Goal: Transaction & Acquisition: Purchase product/service

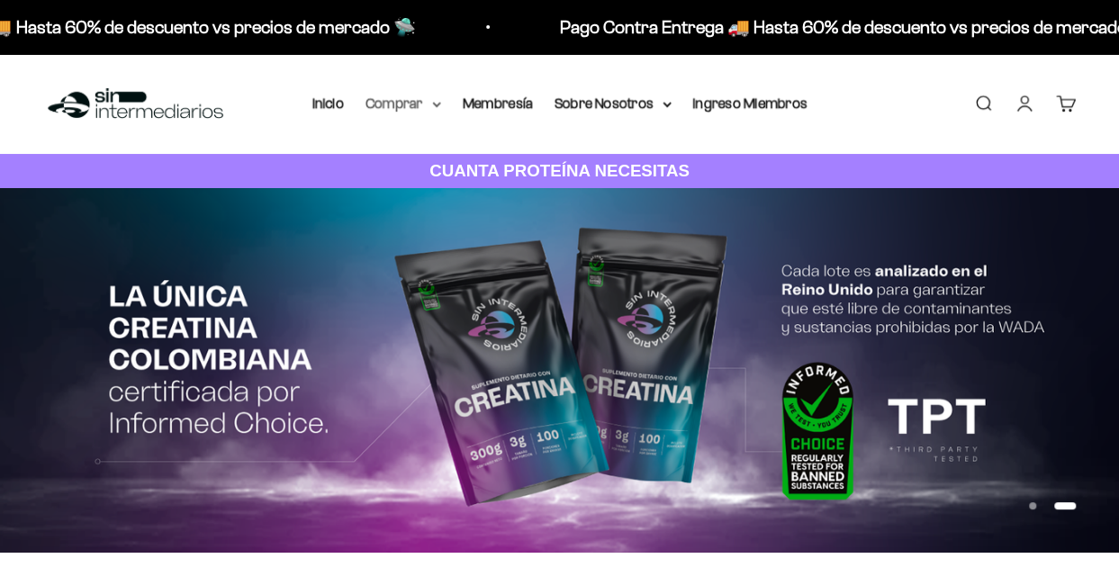
click at [434, 102] on icon at bounding box center [436, 105] width 9 height 6
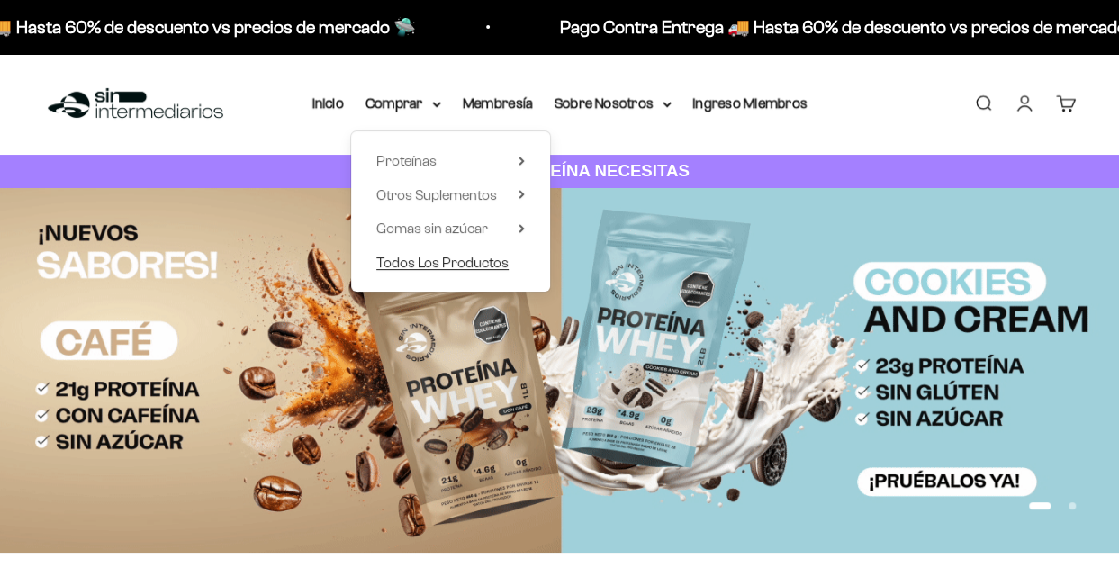
click at [463, 266] on span "Todos Los Productos" at bounding box center [442, 262] width 132 height 15
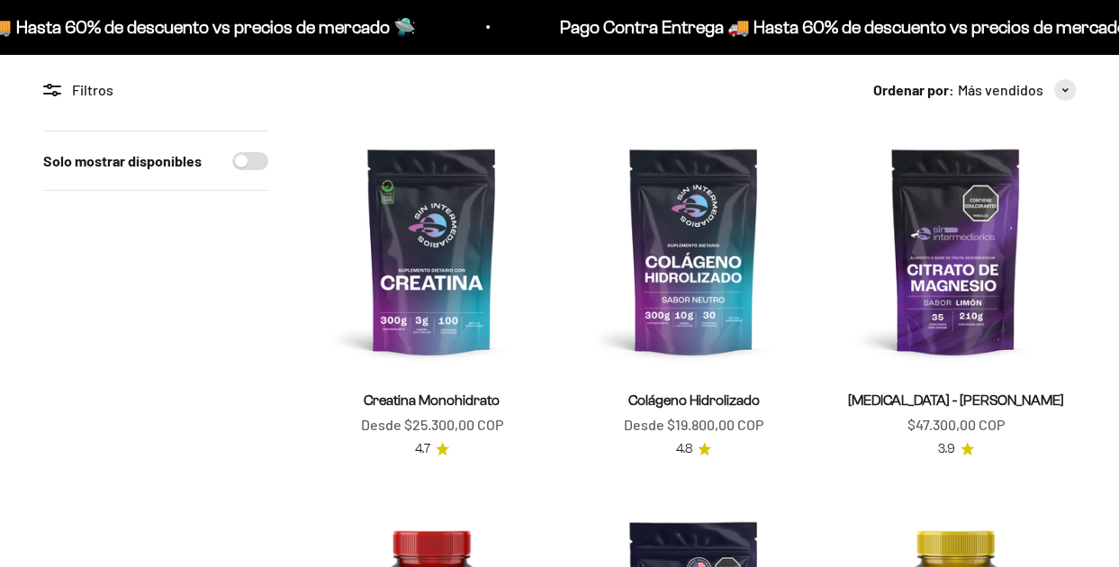
scroll to position [154, 0]
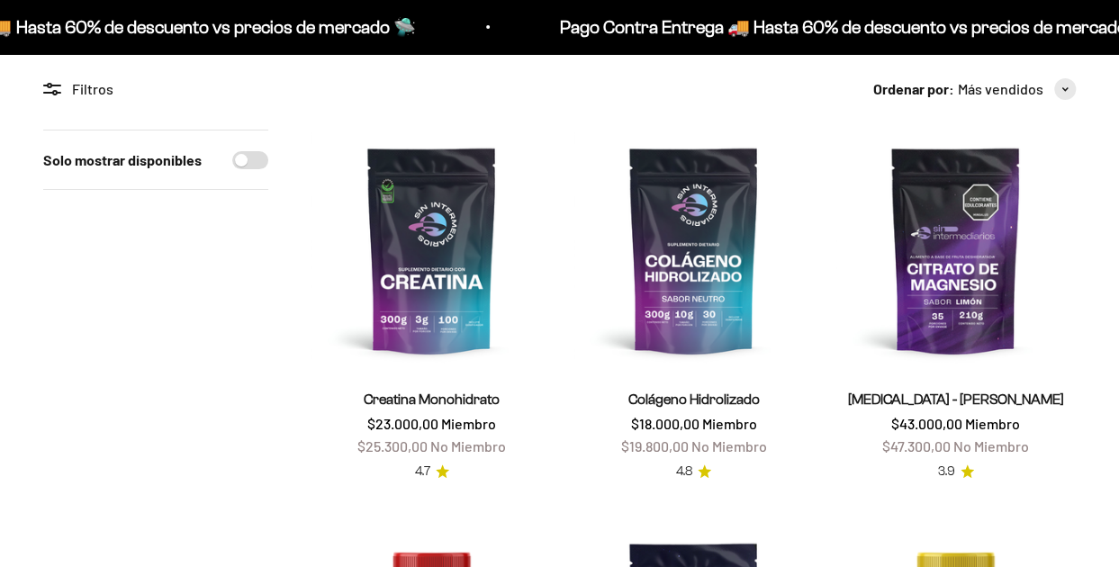
click at [248, 159] on input "Solo mostrar disponibles" at bounding box center [250, 160] width 36 height 18
checkbox input "true"
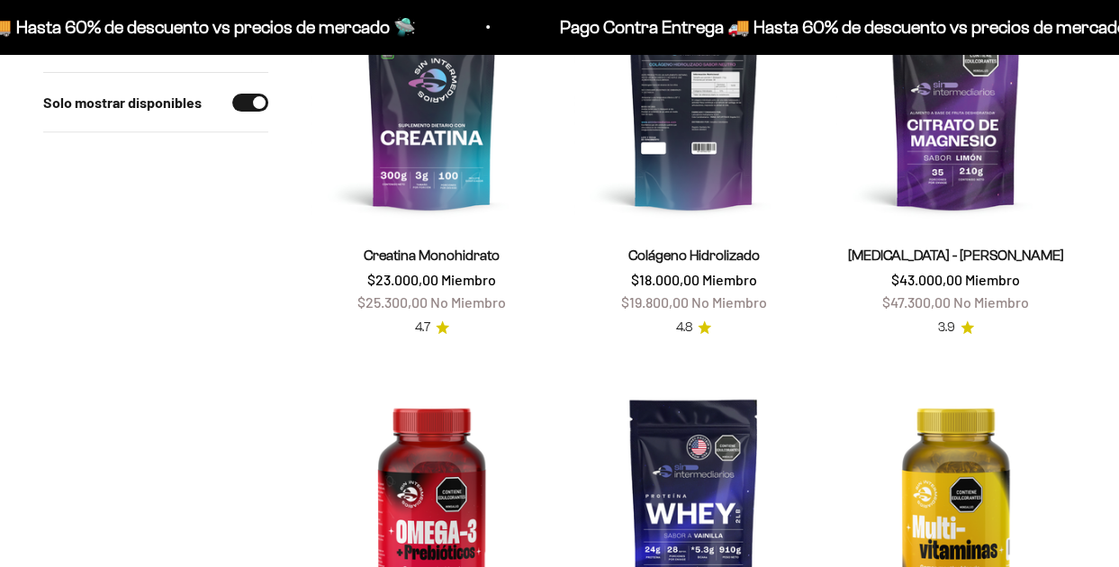
scroll to position [297, 0]
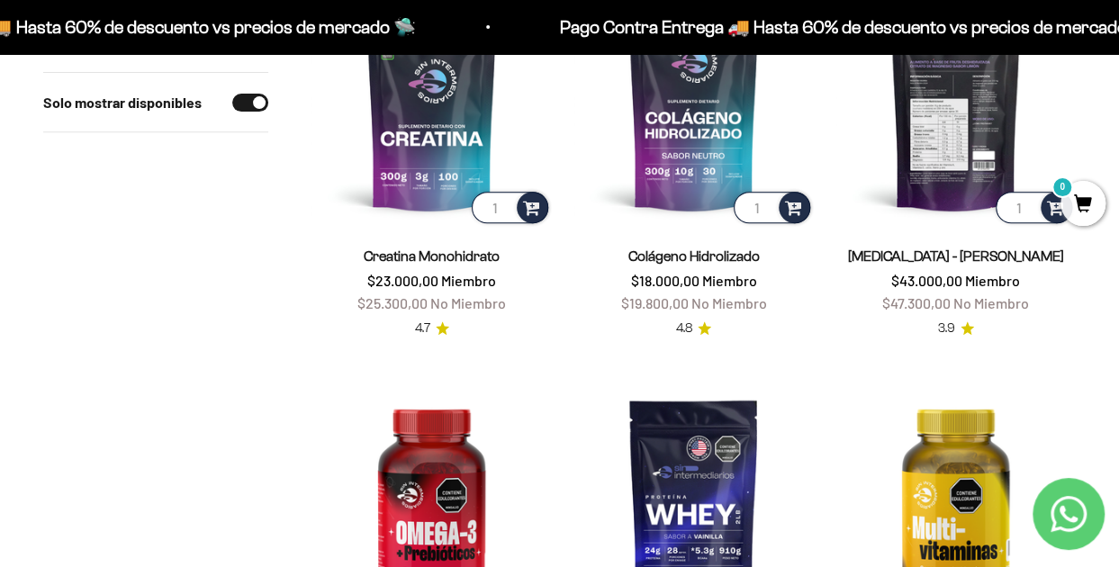
click at [938, 132] on img at bounding box center [955, 106] width 240 height 240
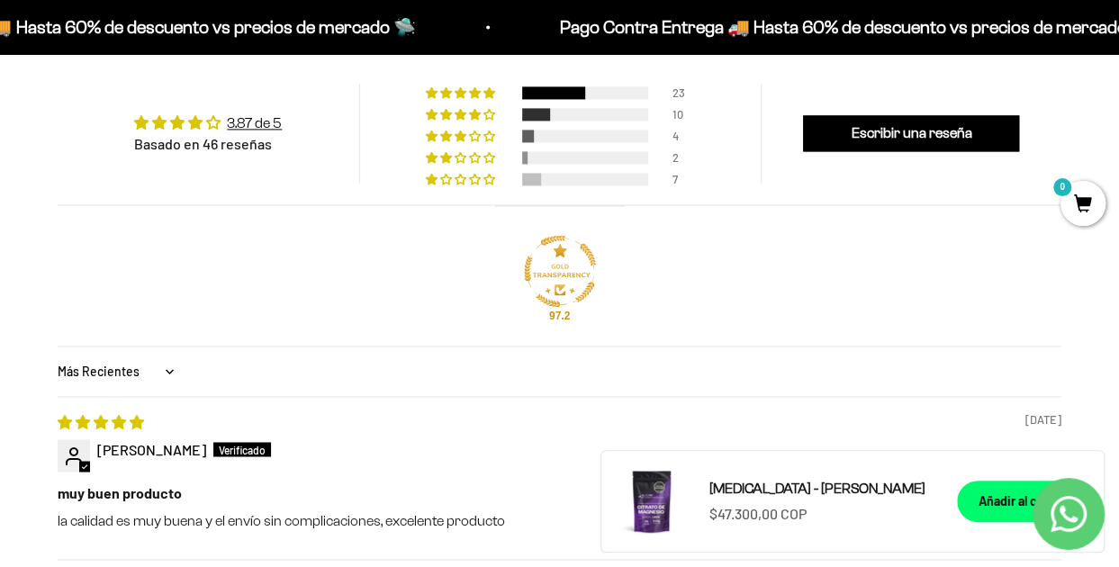
scroll to position [1135, 0]
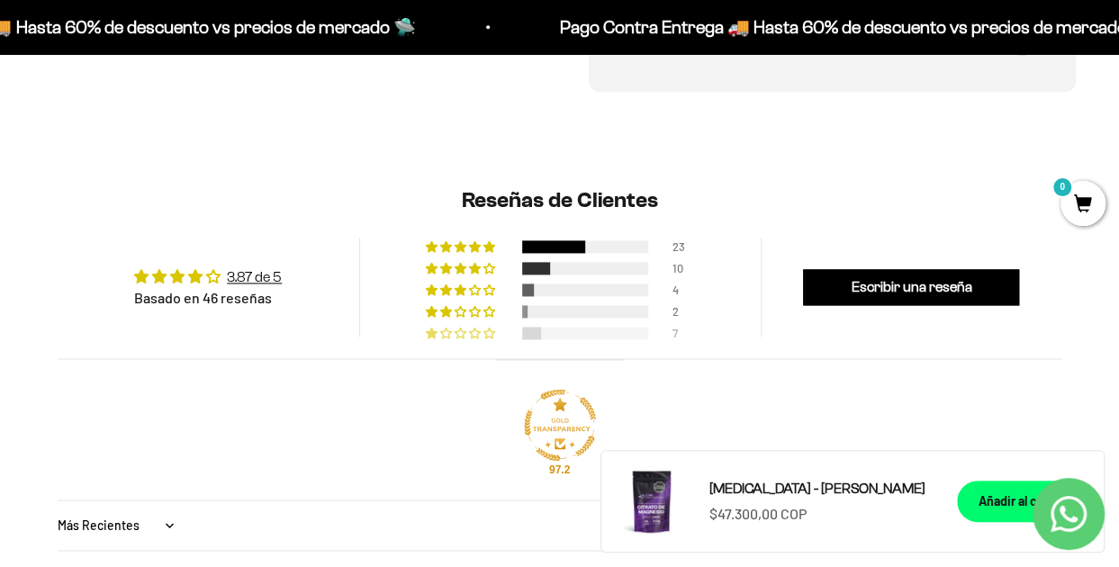
click at [473, 327] on div "15% (7) reviews with 1 star rating" at bounding box center [462, 333] width 72 height 13
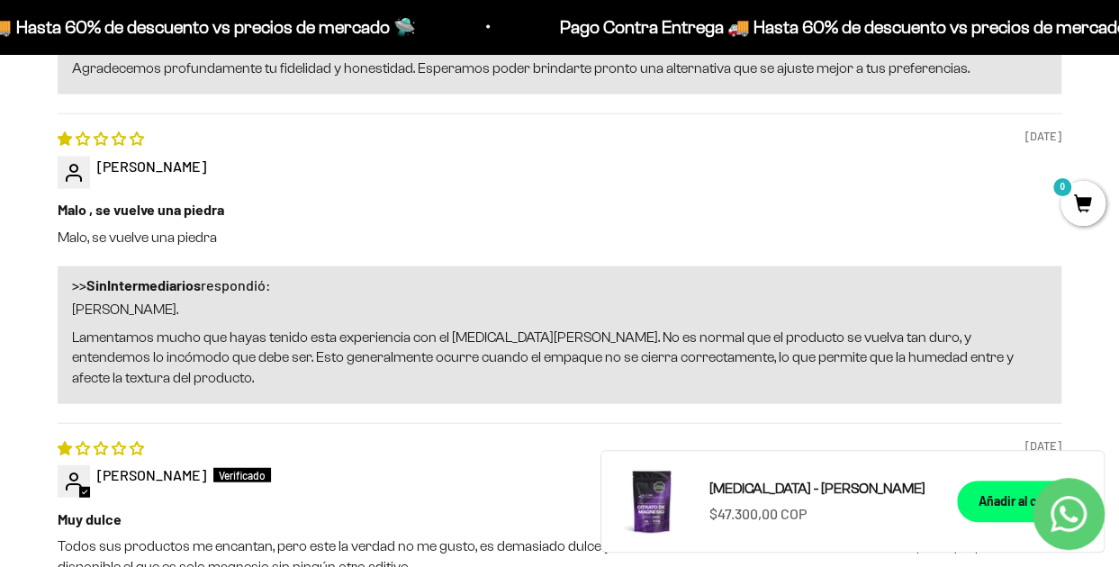
scroll to position [2006, 0]
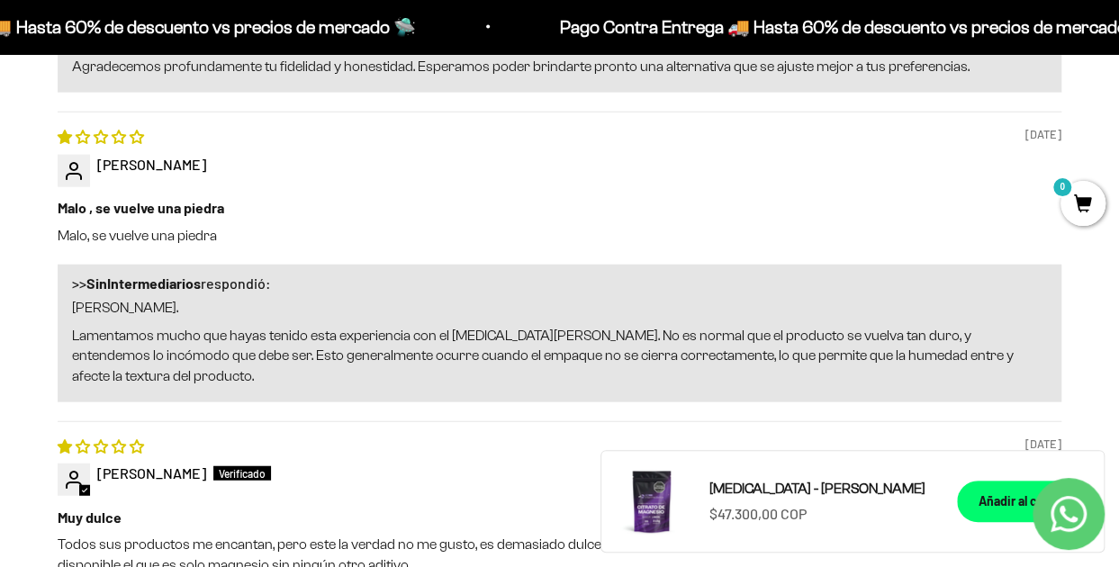
click at [465, 198] on b "Malo , se vuelve una piedra" at bounding box center [560, 208] width 1004 height 20
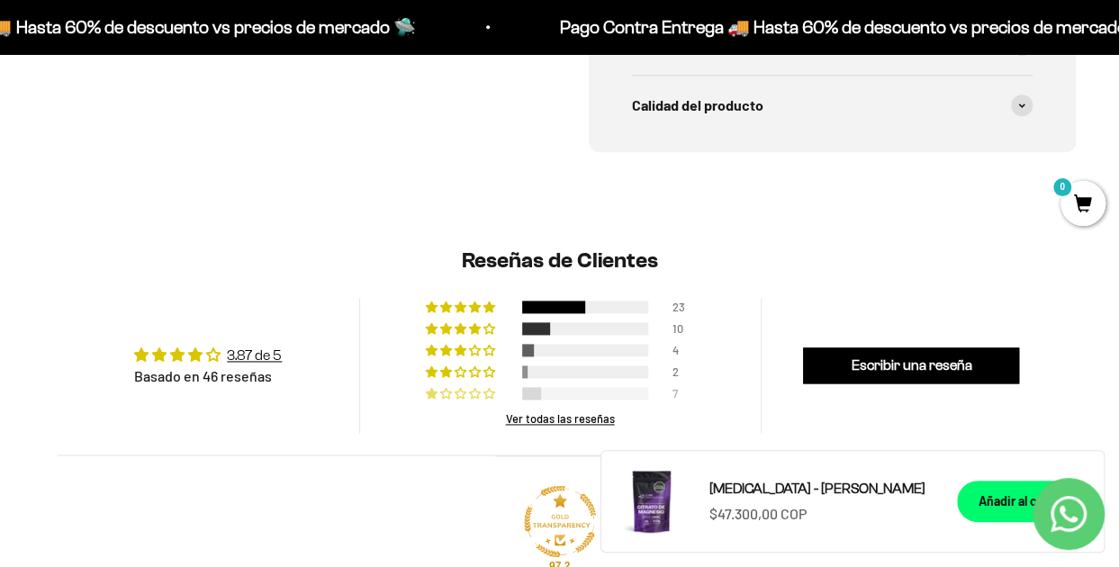
scroll to position [1073, 0]
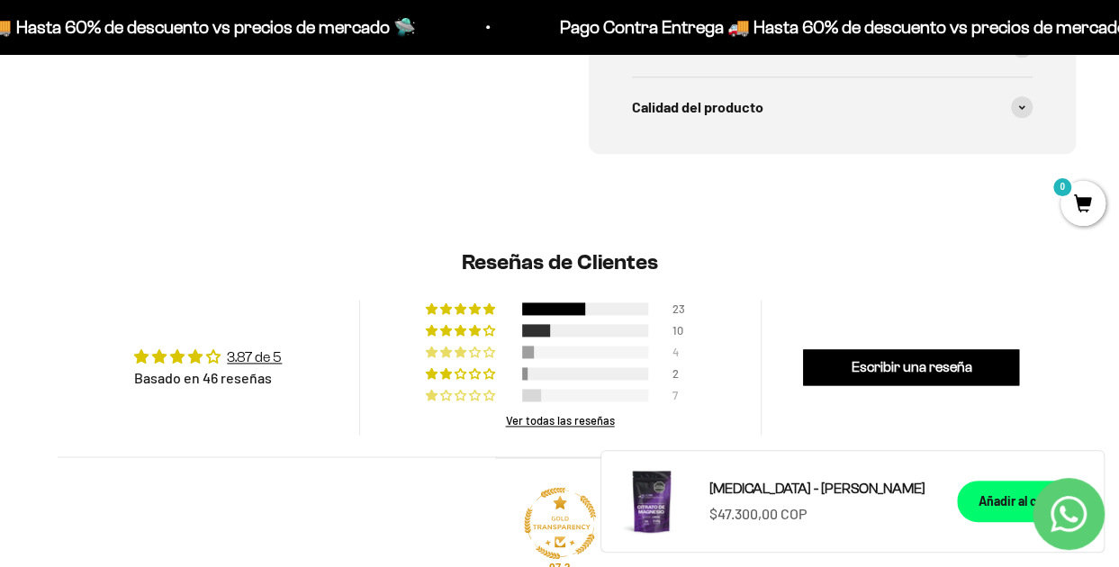
click at [484, 347] on span "9% (4) reviews with 3 star rating" at bounding box center [490, 352] width 14 height 11
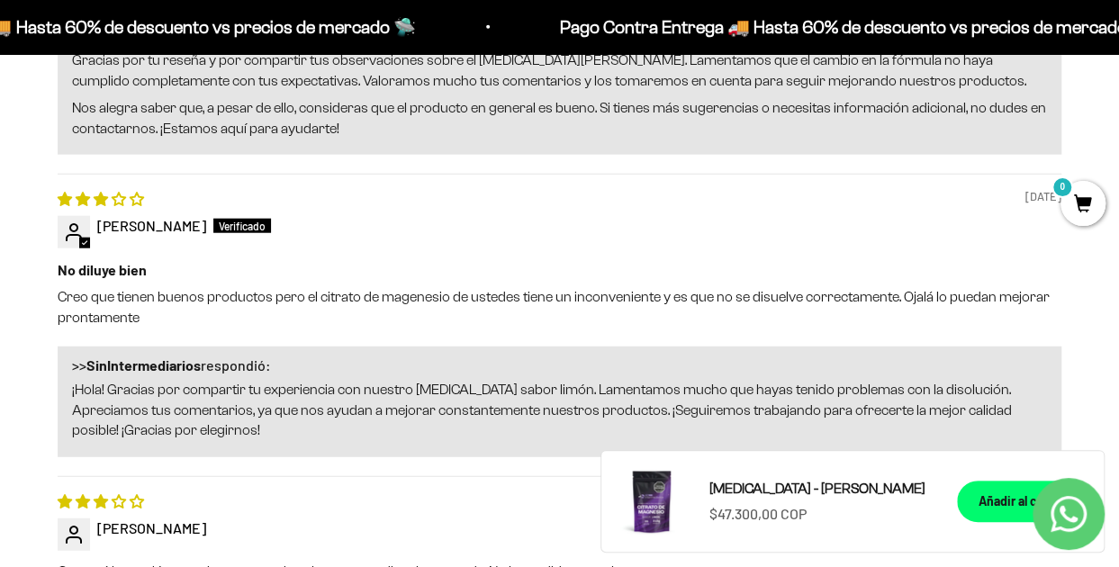
scroll to position [2140, 0]
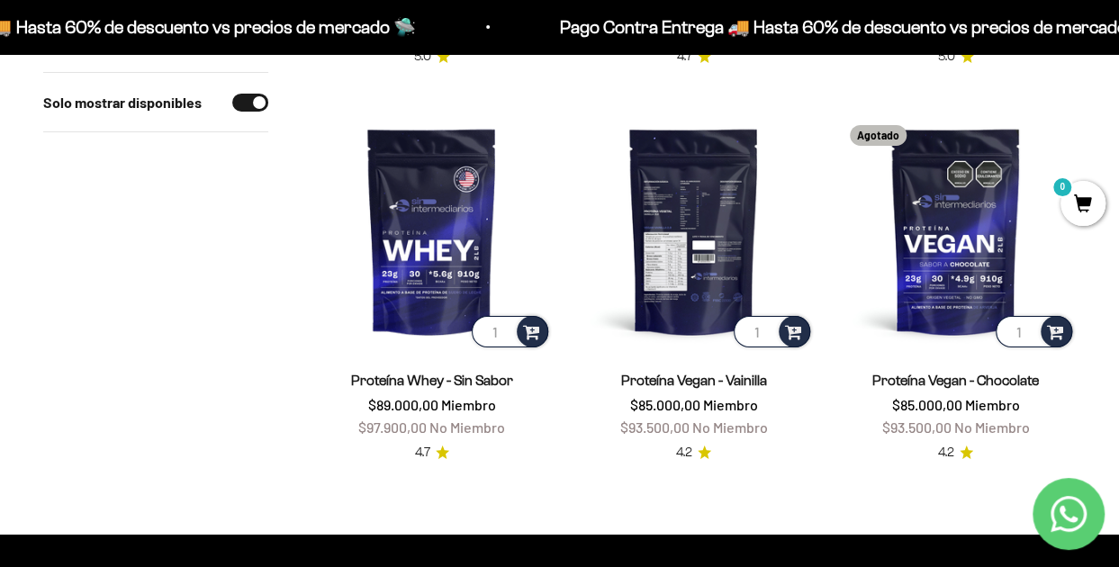
scroll to position [3009, 0]
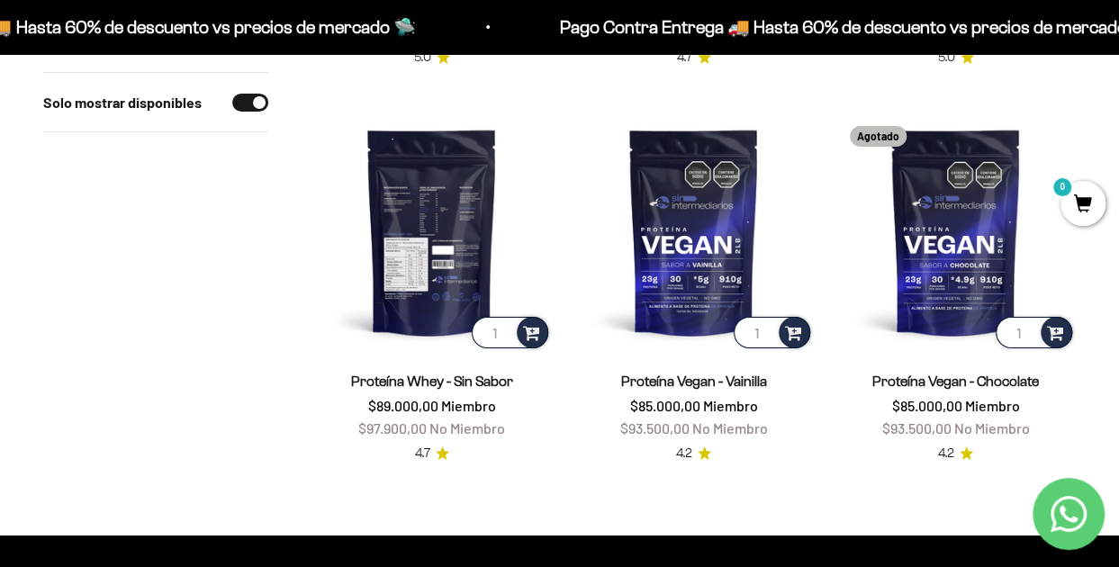
click at [430, 213] on img at bounding box center [431, 232] width 240 height 240
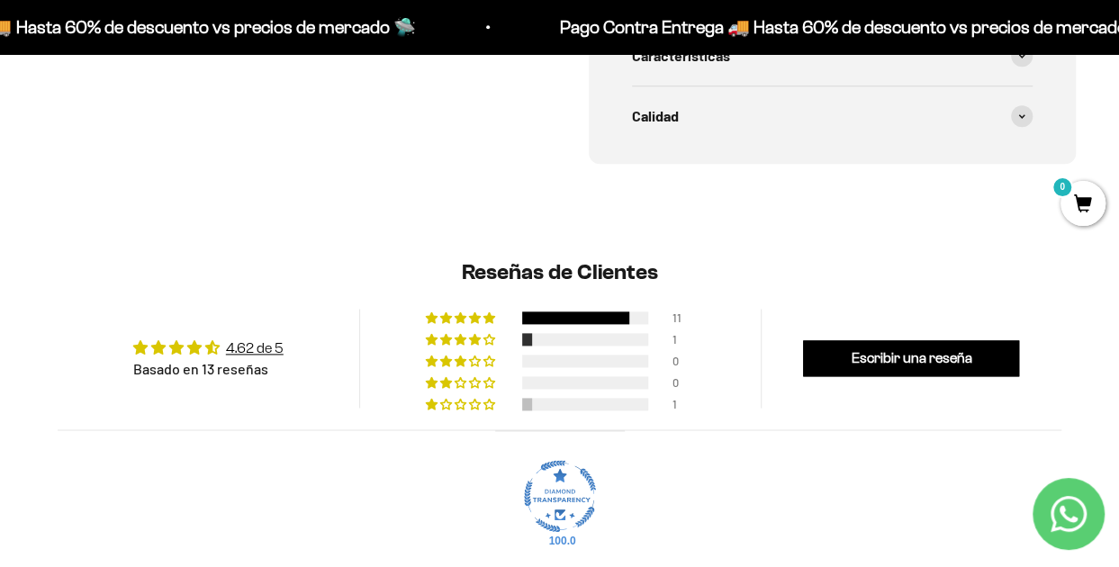
scroll to position [1013, 0]
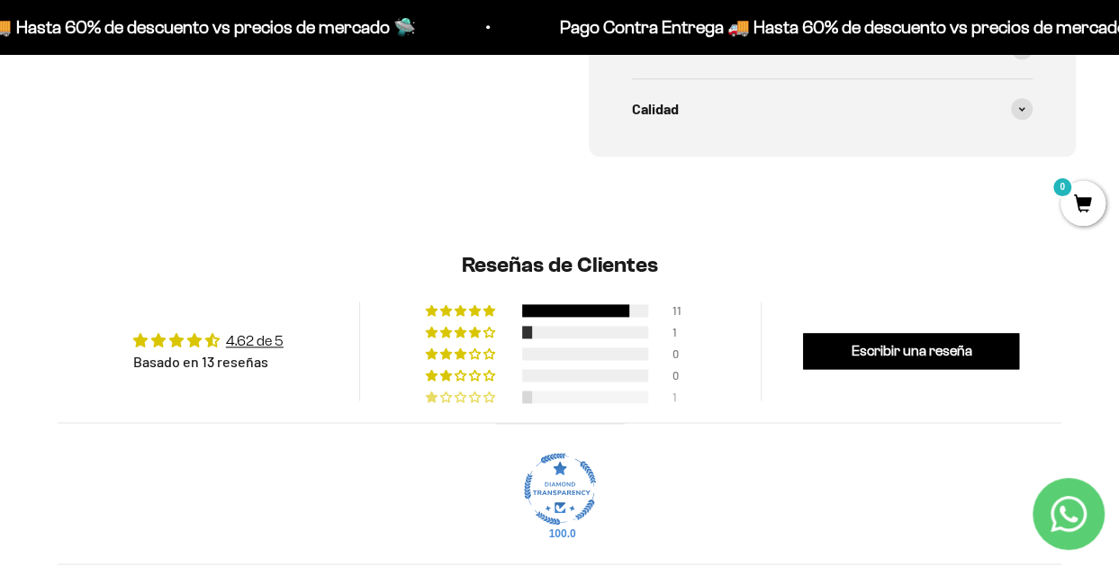
click at [459, 401] on span "8% (1) reviews with 1 star rating" at bounding box center [462, 397] width 14 height 11
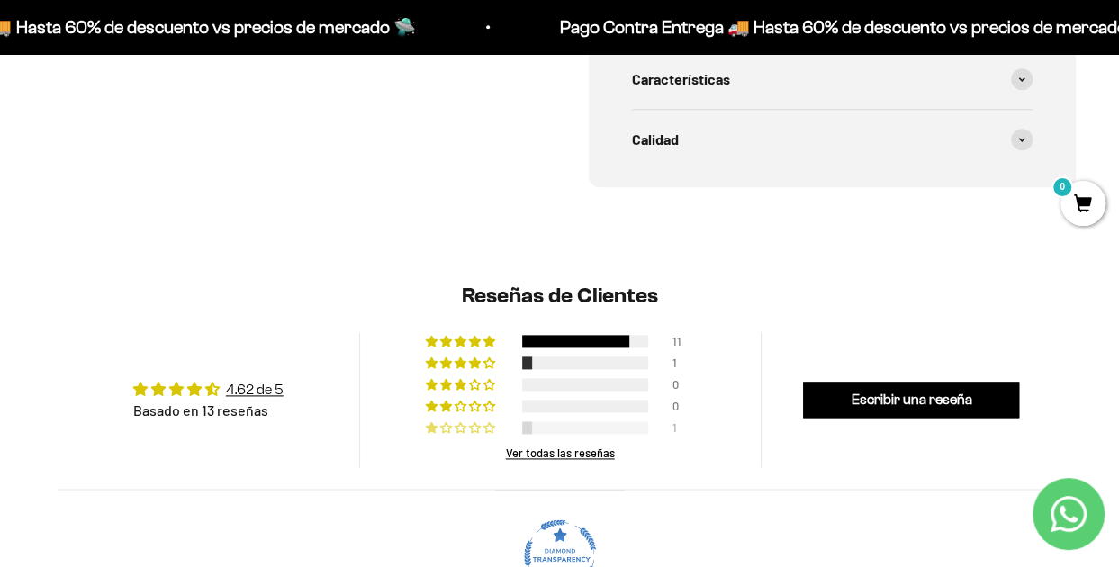
scroll to position [978, 0]
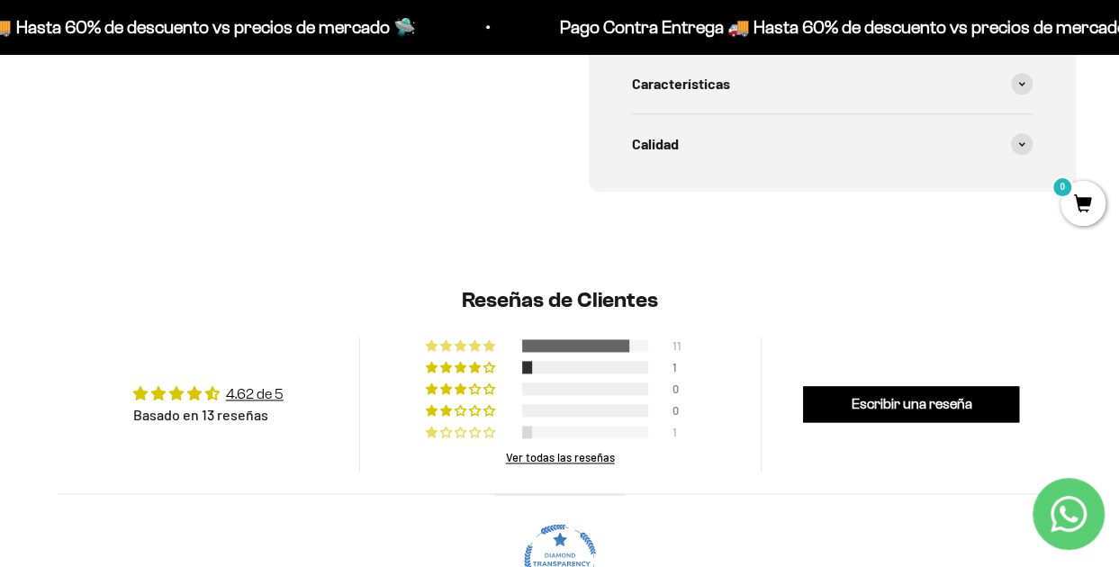
click at [475, 346] on span "85% (11) reviews with 5 star rating" at bounding box center [476, 345] width 14 height 11
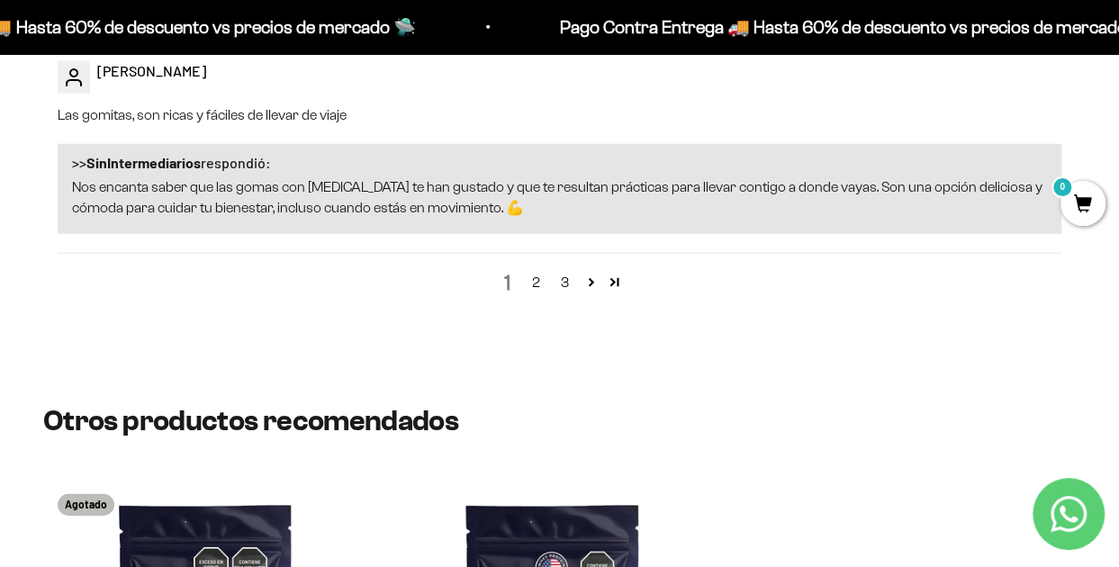
scroll to position [2440, 0]
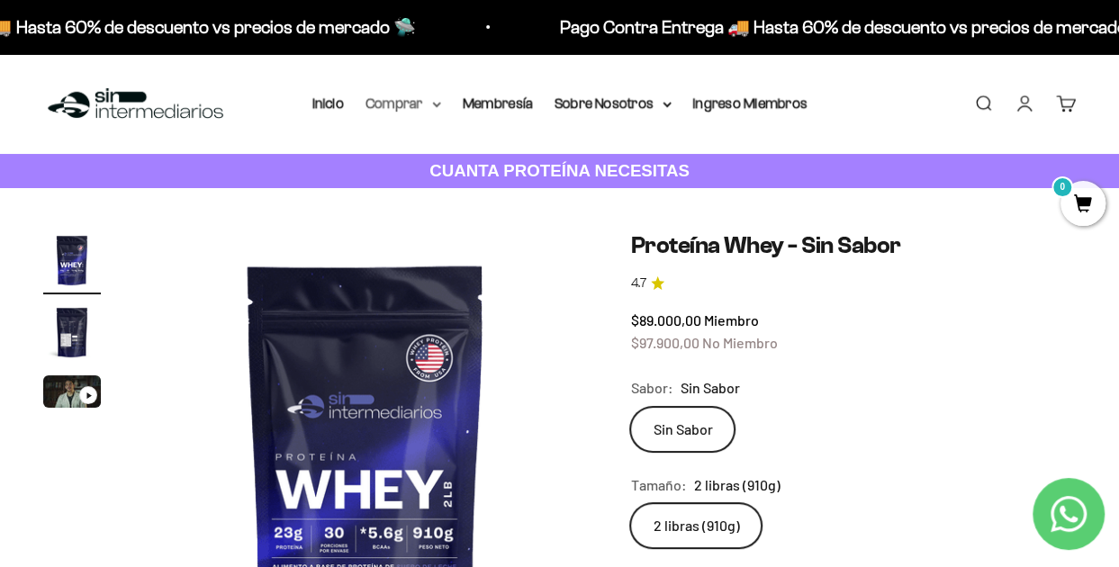
click at [430, 102] on summary "Comprar" at bounding box center [403, 103] width 76 height 23
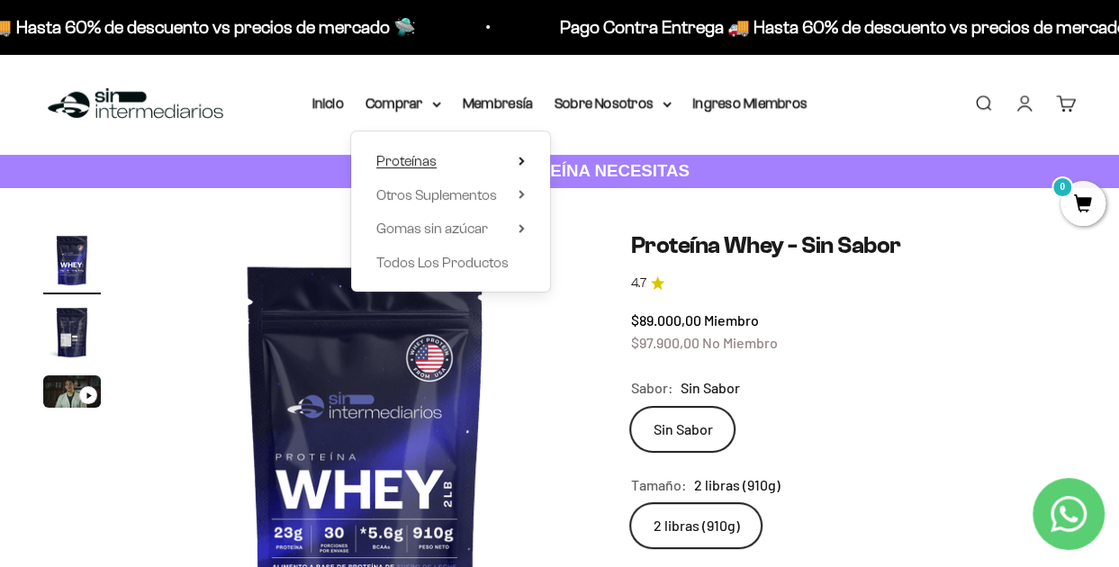
click at [405, 171] on span "Proteínas" at bounding box center [406, 160] width 60 height 23
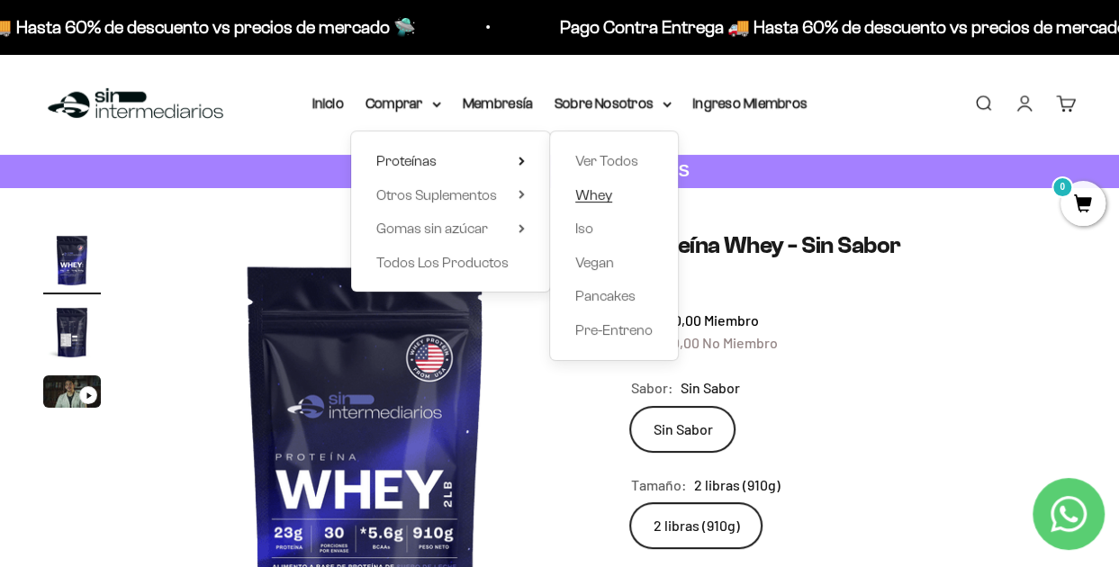
click at [596, 194] on span "Whey" at bounding box center [593, 194] width 37 height 15
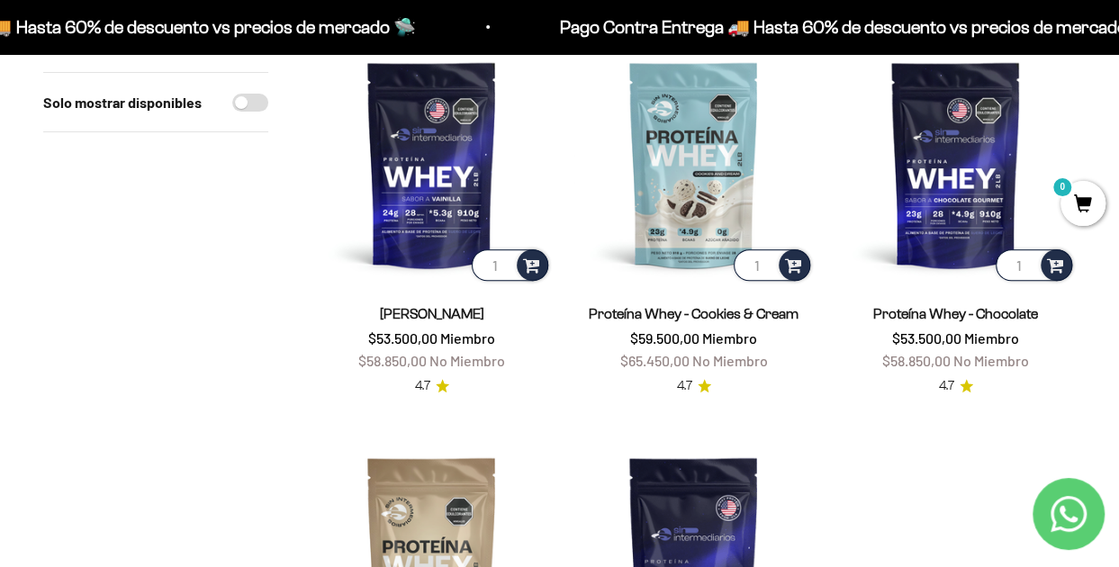
scroll to position [239, 0]
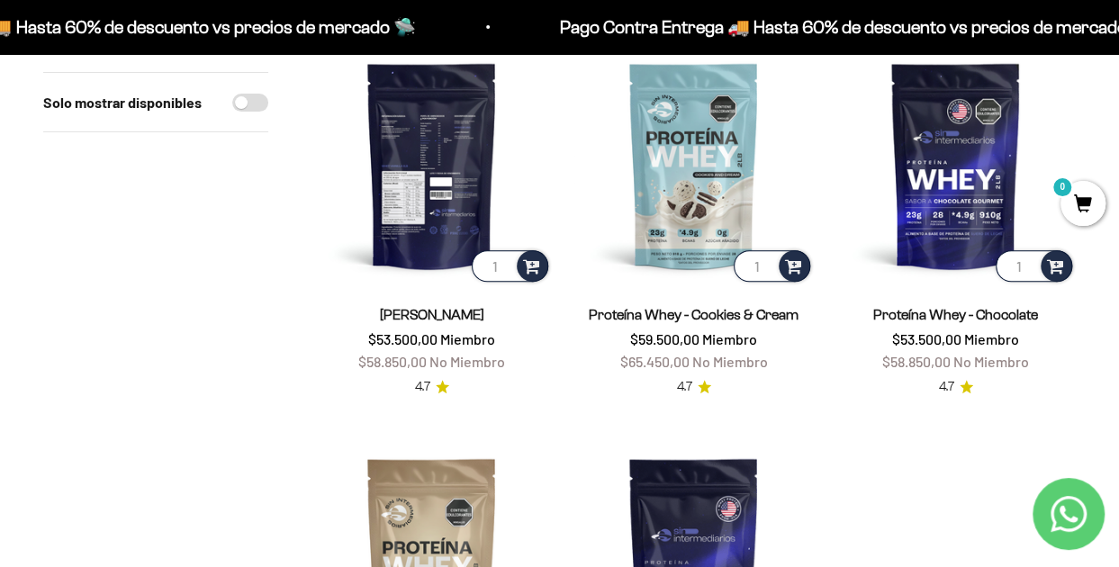
click at [431, 200] on img at bounding box center [431, 165] width 240 height 240
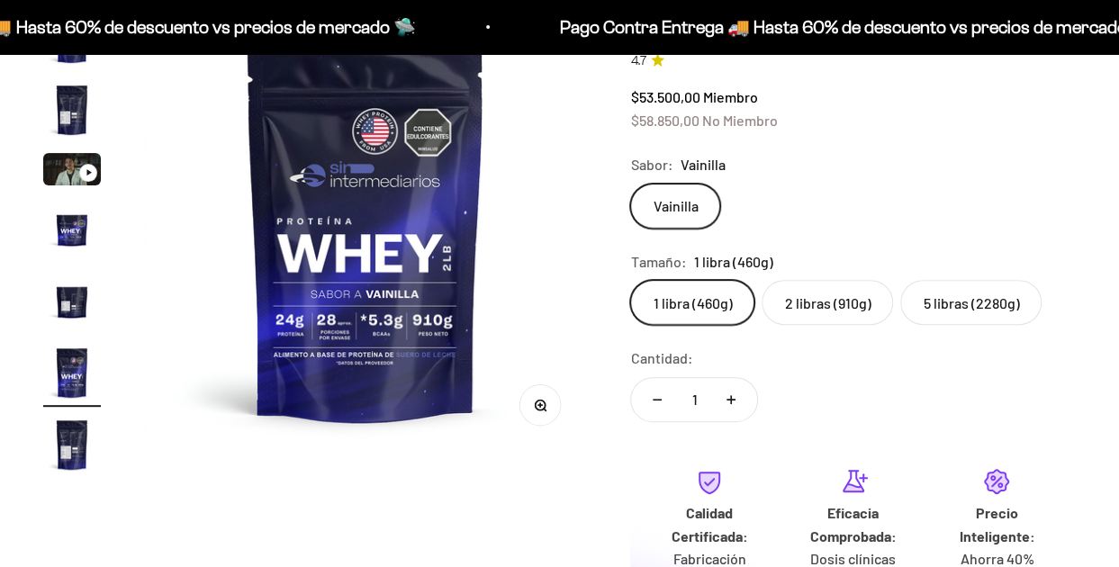
scroll to position [0, 2269]
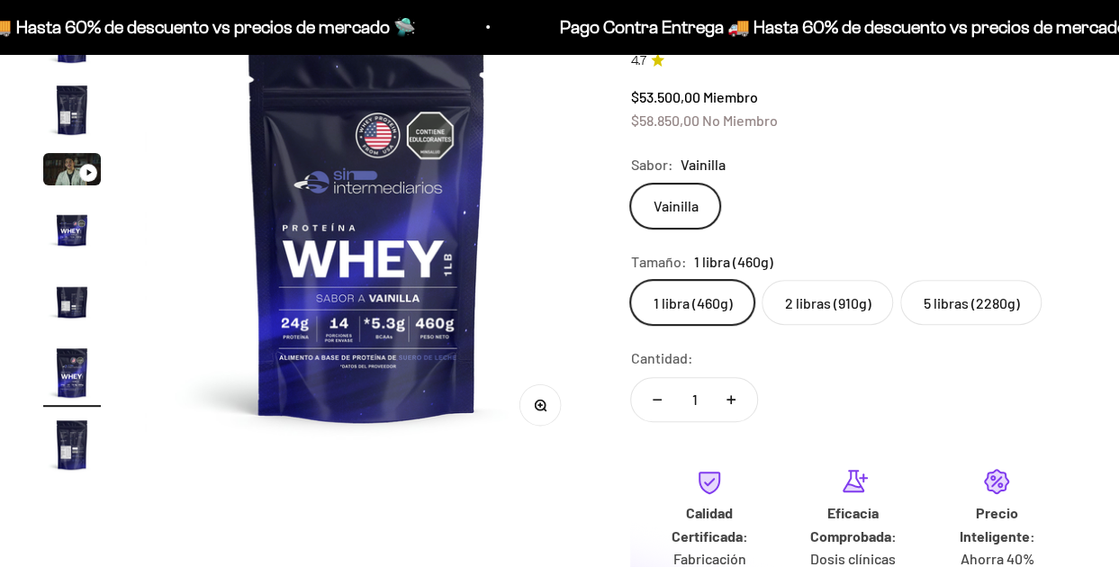
click at [811, 318] on label "2 libras (910g)" at bounding box center [827, 302] width 131 height 45
click at [630, 280] on input "2 libras (910g)" at bounding box center [629, 279] width 1 height 1
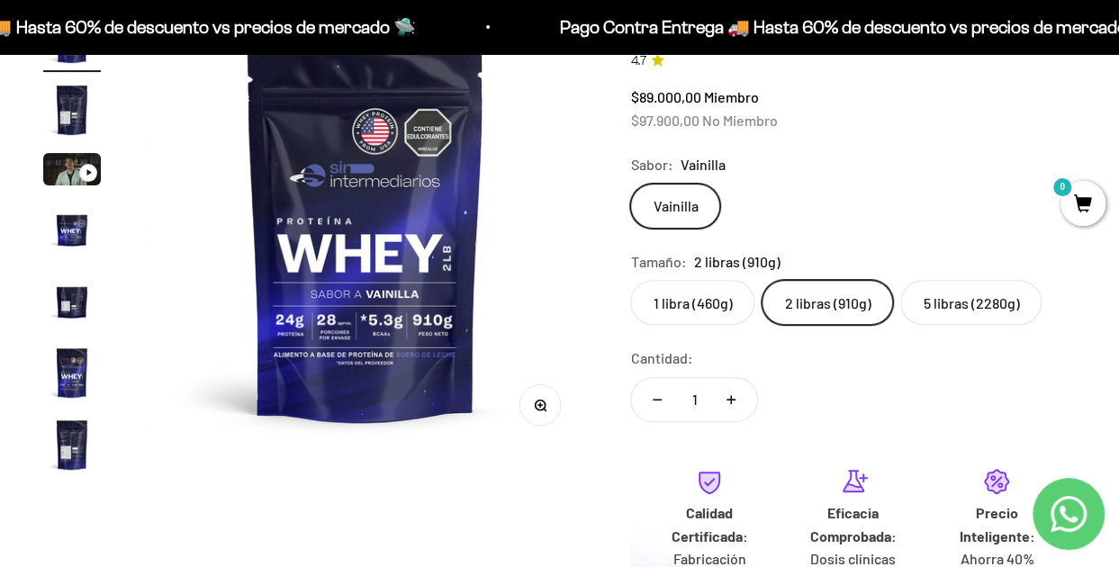
click at [679, 314] on label "1 libra (460g)" at bounding box center [692, 302] width 124 height 45
click at [630, 280] on input "1 libra (460g)" at bounding box center [629, 279] width 1 height 1
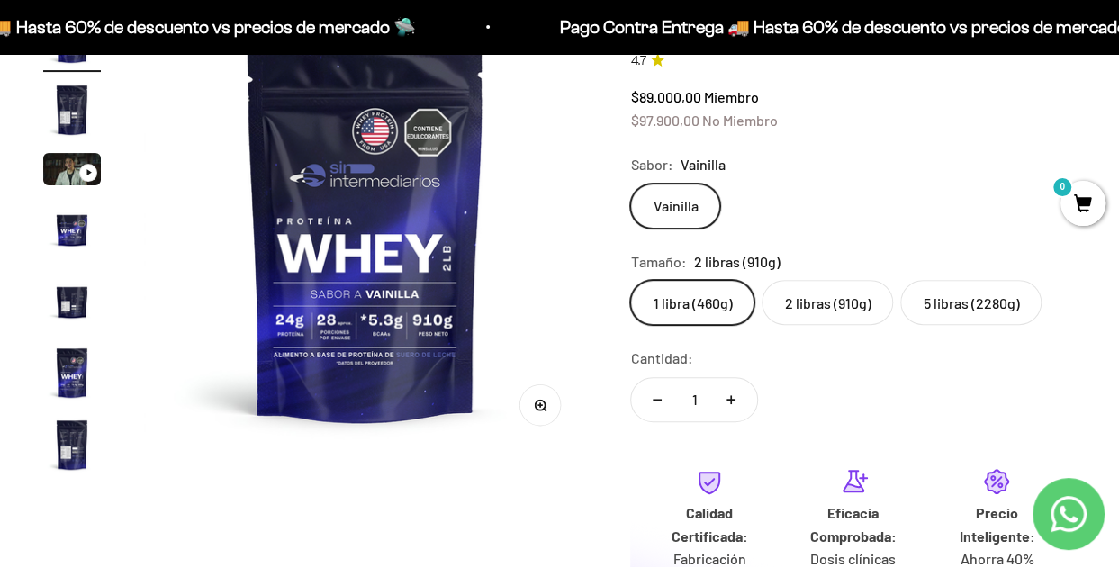
scroll to position [0, 2269]
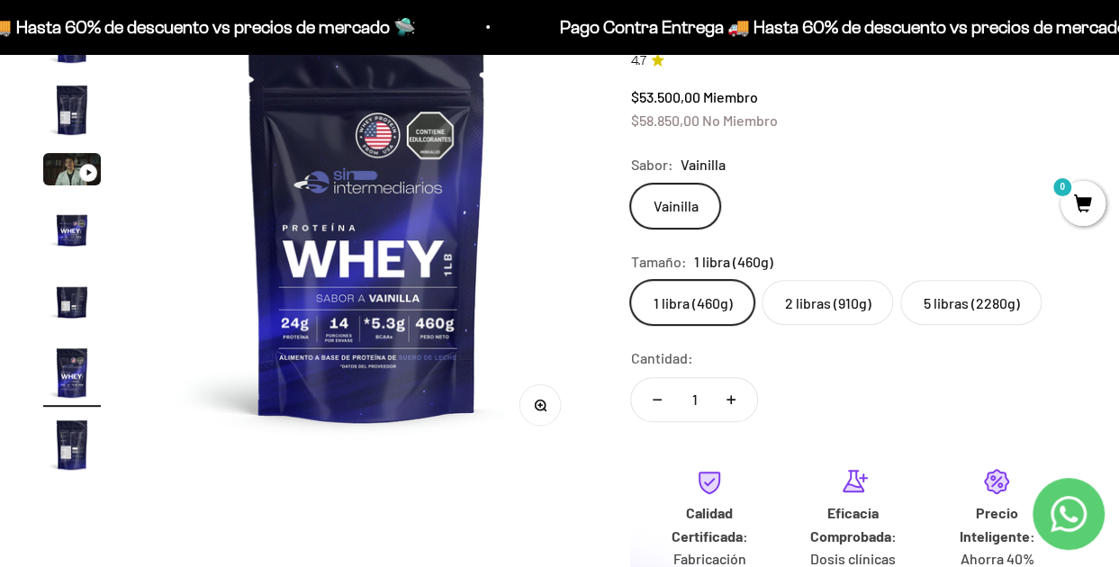
click at [808, 305] on label "2 libras (910g)" at bounding box center [827, 302] width 131 height 45
click at [630, 280] on input "2 libras (910g)" at bounding box center [629, 279] width 1 height 1
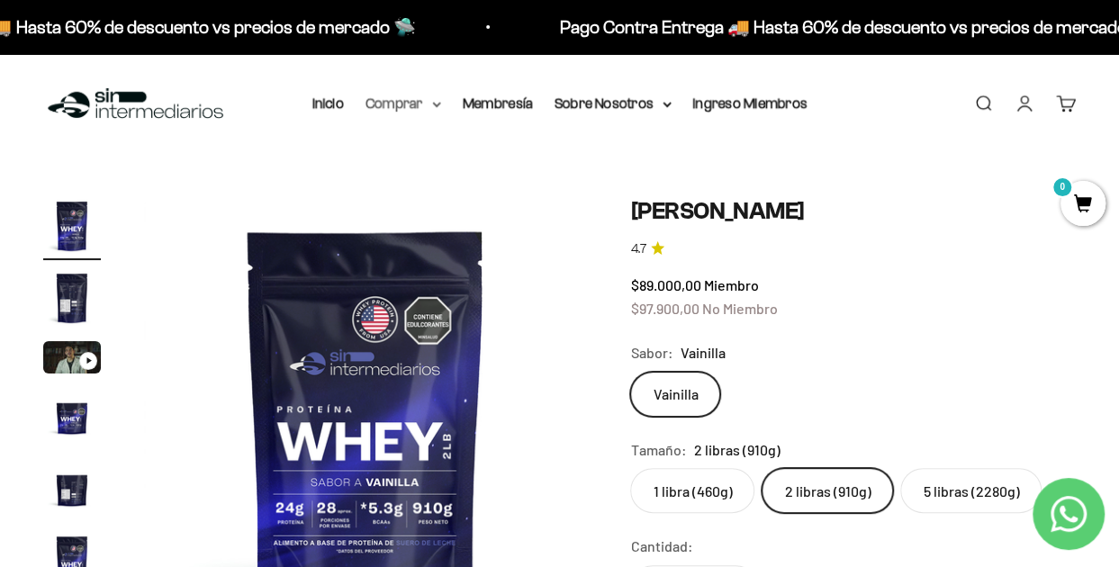
click at [399, 111] on summary "Comprar" at bounding box center [403, 103] width 76 height 23
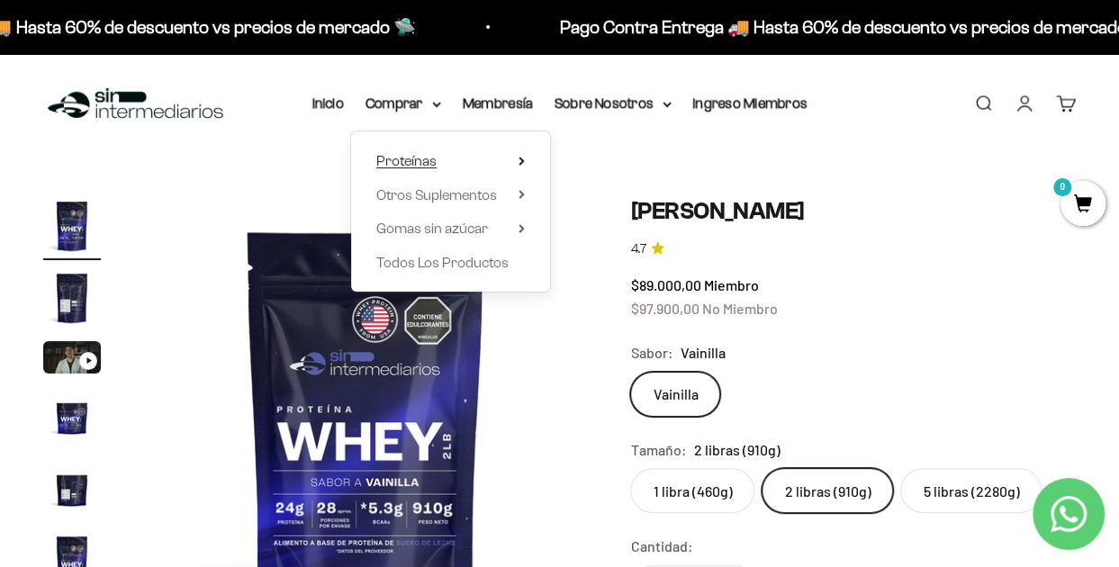
click at [442, 169] on summary "Proteínas" at bounding box center [450, 160] width 149 height 23
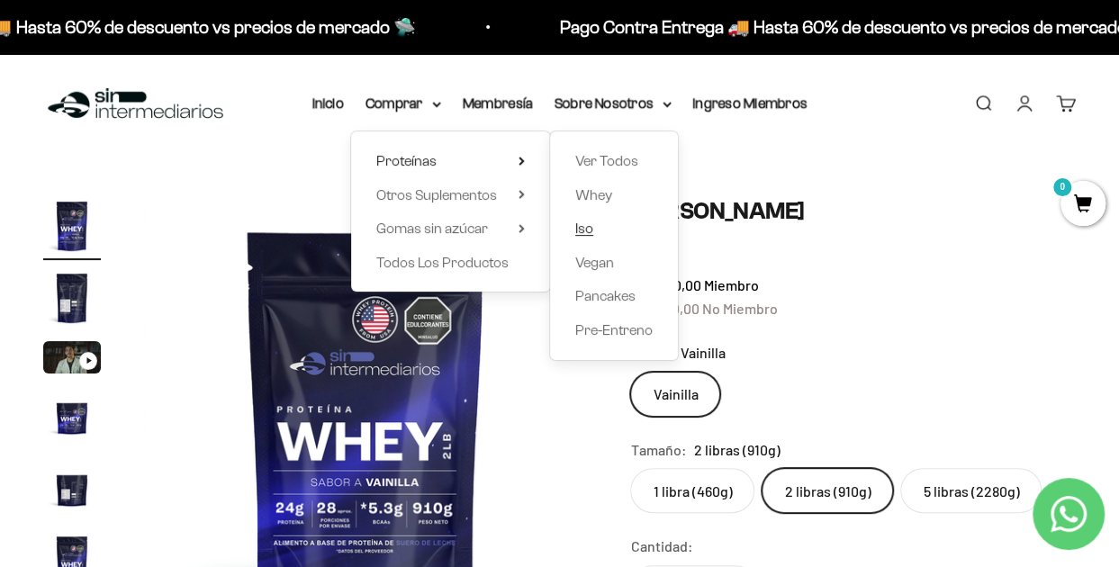
click at [586, 224] on span "Iso" at bounding box center [584, 228] width 18 height 15
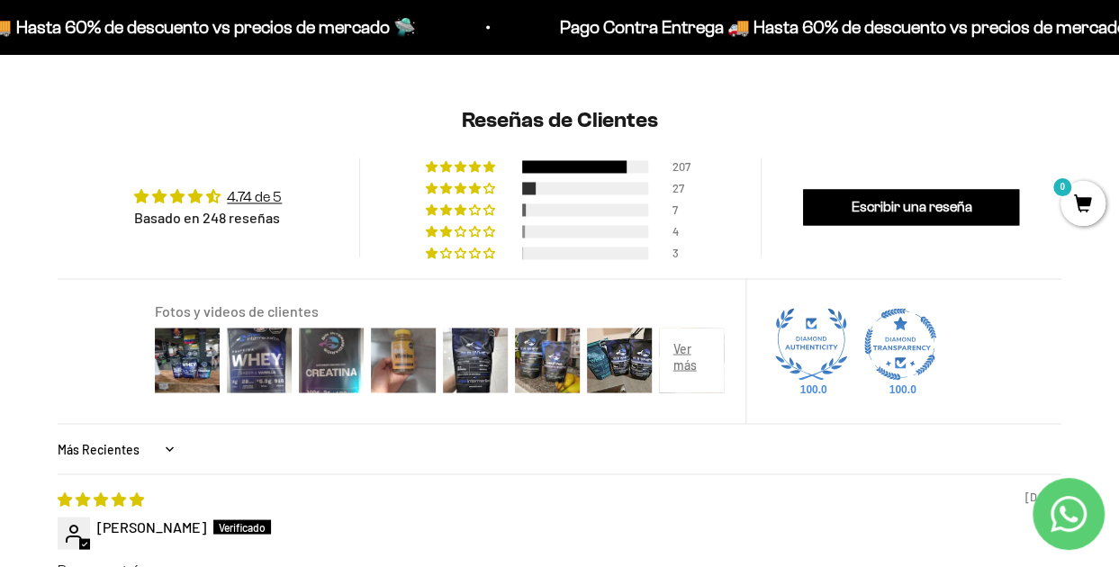
scroll to position [1373, 0]
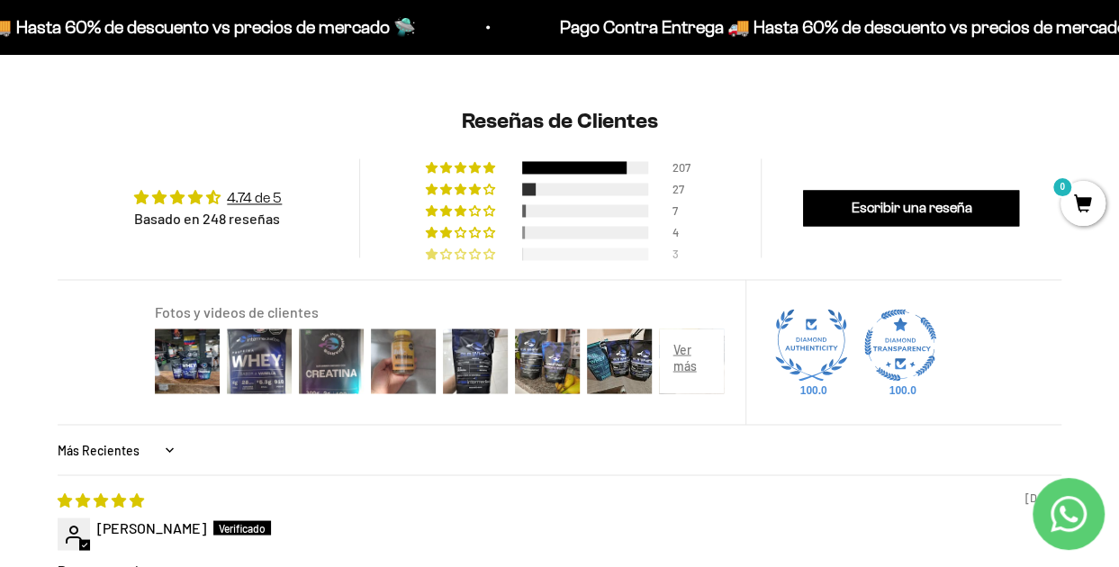
click at [442, 249] on span "1% (3) reviews with 1 star rating" at bounding box center [447, 253] width 14 height 11
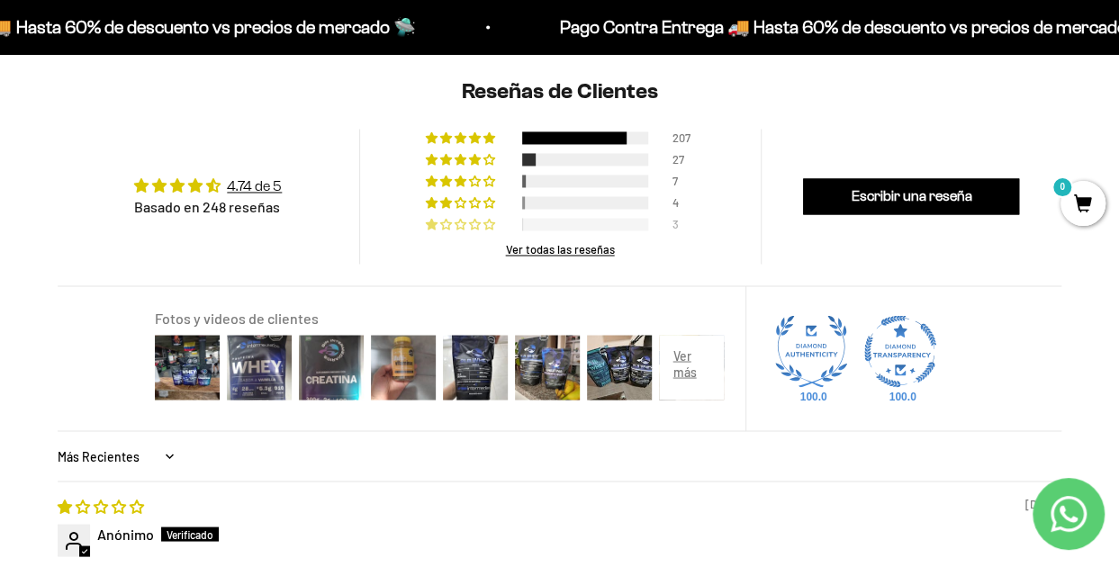
scroll to position [1399, 0]
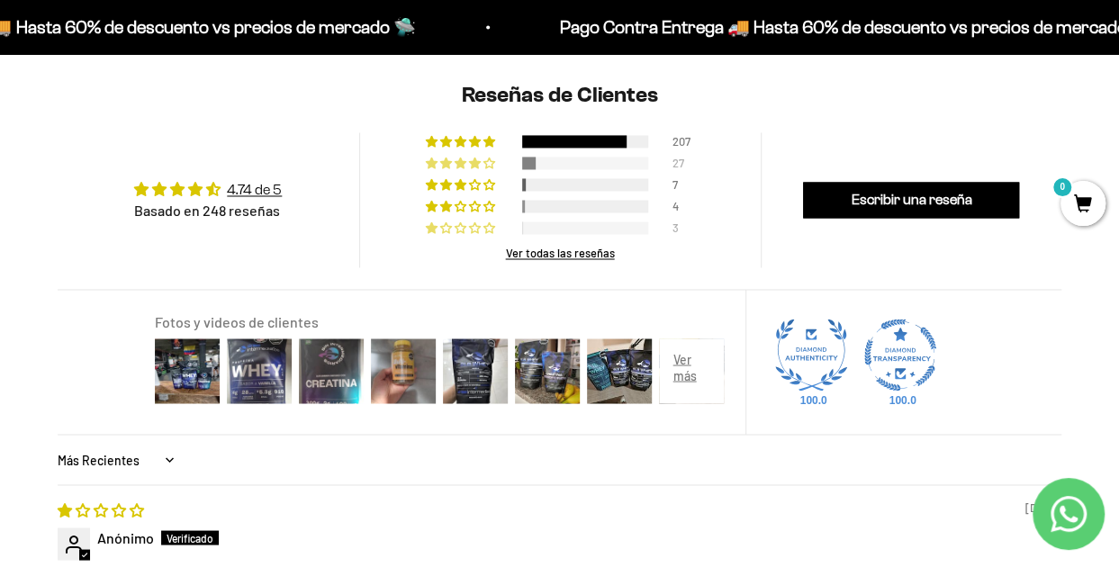
click at [471, 163] on span "11% (27) reviews with 4 star rating" at bounding box center [476, 163] width 14 height 11
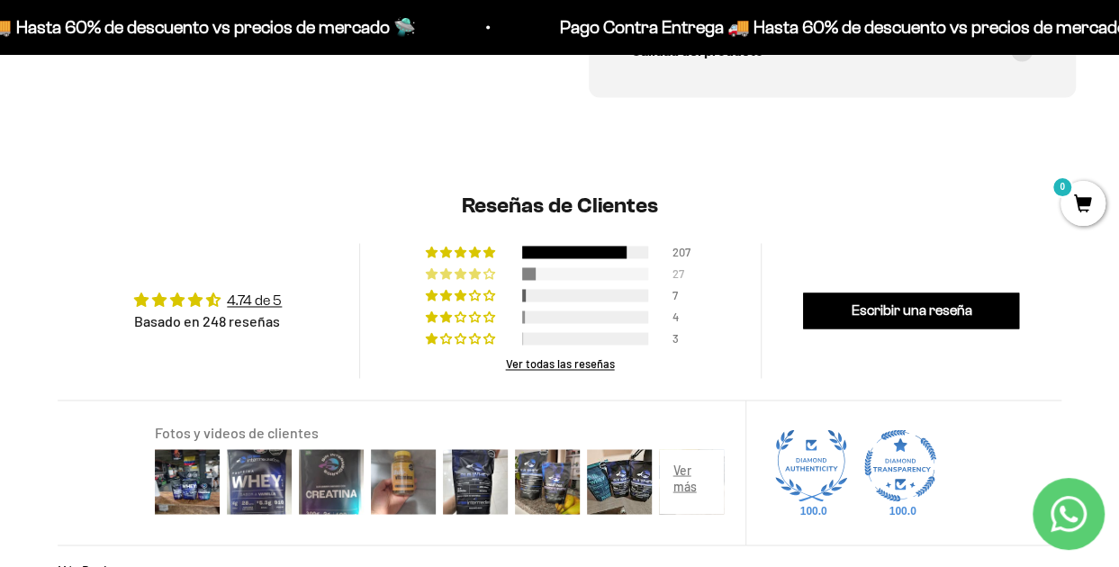
scroll to position [1287, 0]
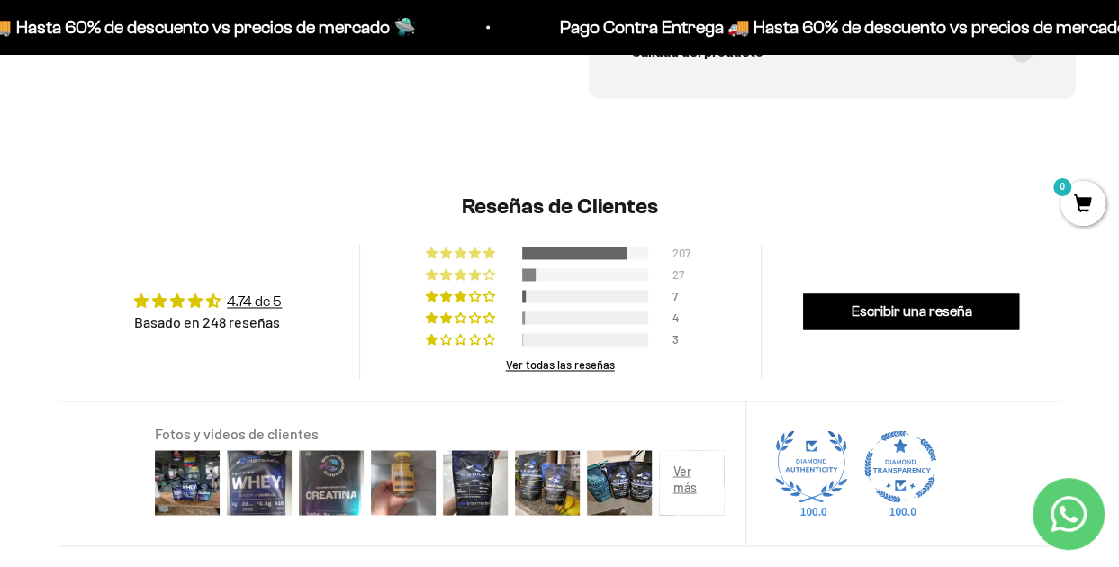
click at [468, 253] on span "83% (207) reviews with 5 star rating" at bounding box center [462, 253] width 14 height 11
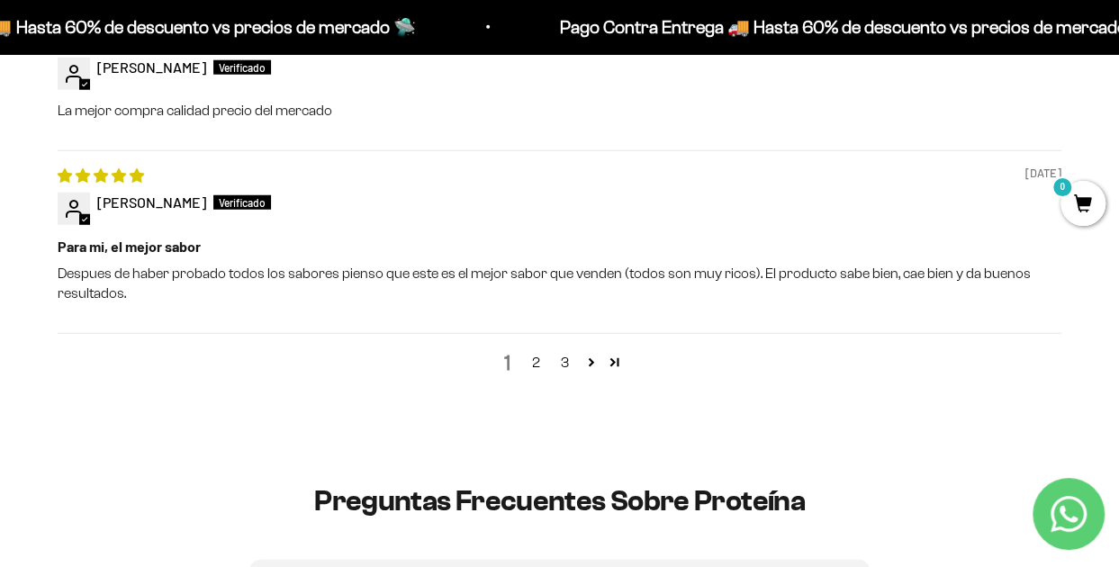
scroll to position [2336, 0]
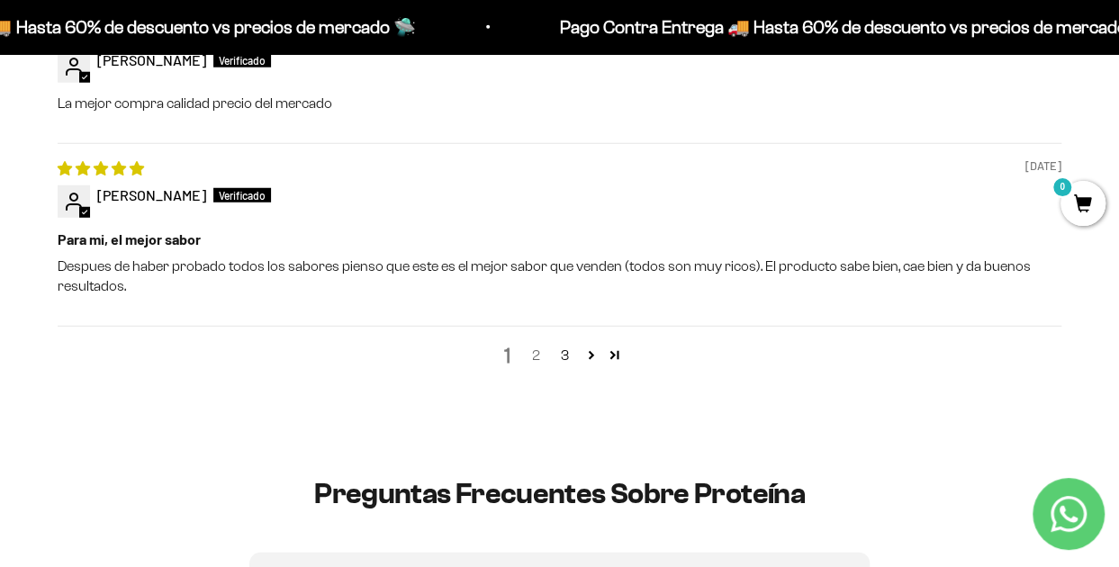
click at [540, 357] on link "2" at bounding box center [536, 356] width 29 height 22
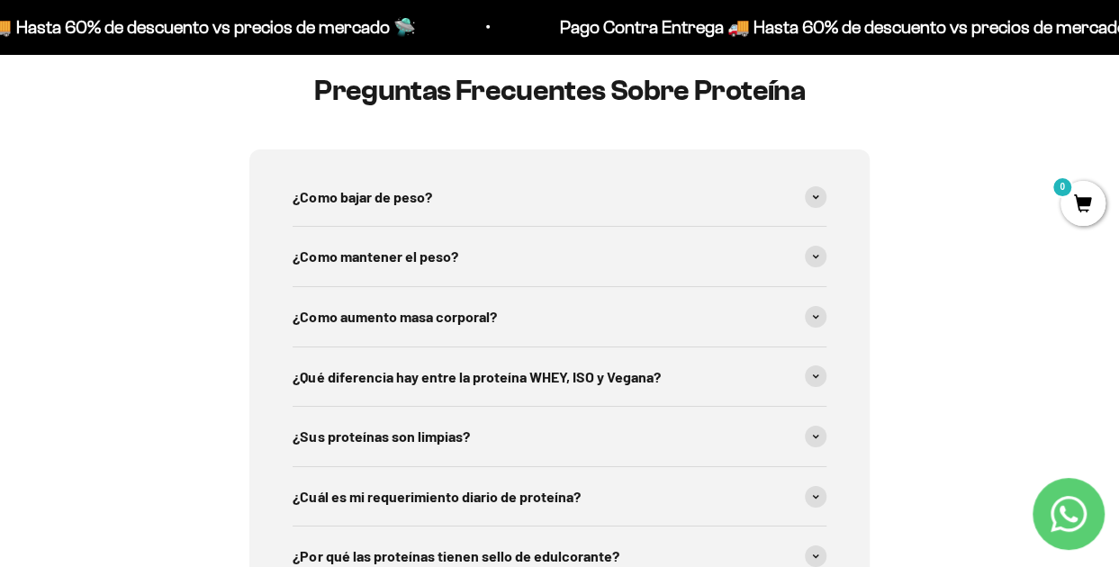
scroll to position [2808, 0]
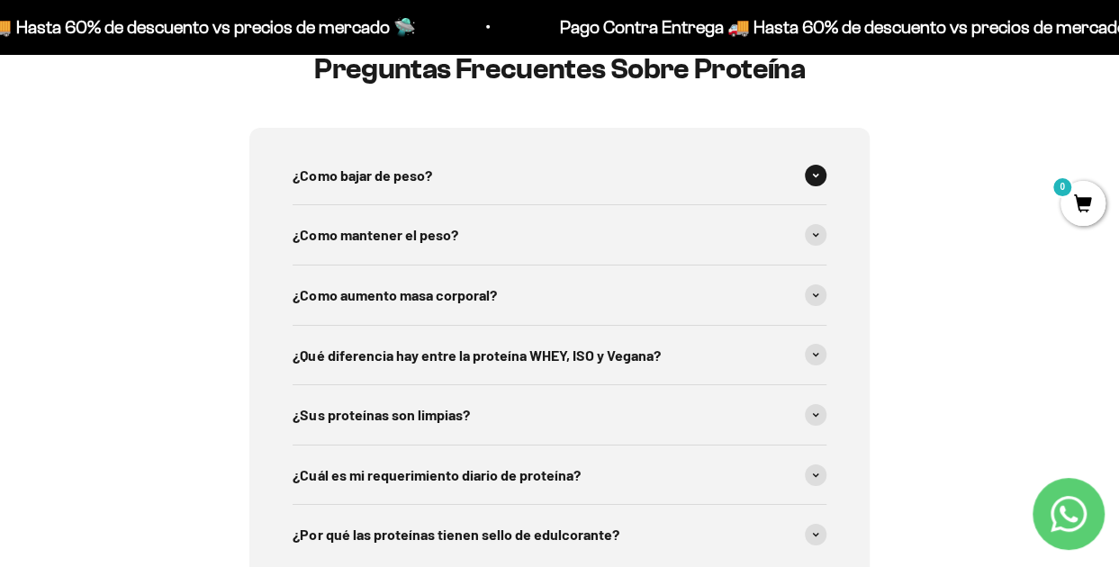
click at [823, 185] on div "¿Como bajar de peso?" at bounding box center [559, 175] width 533 height 59
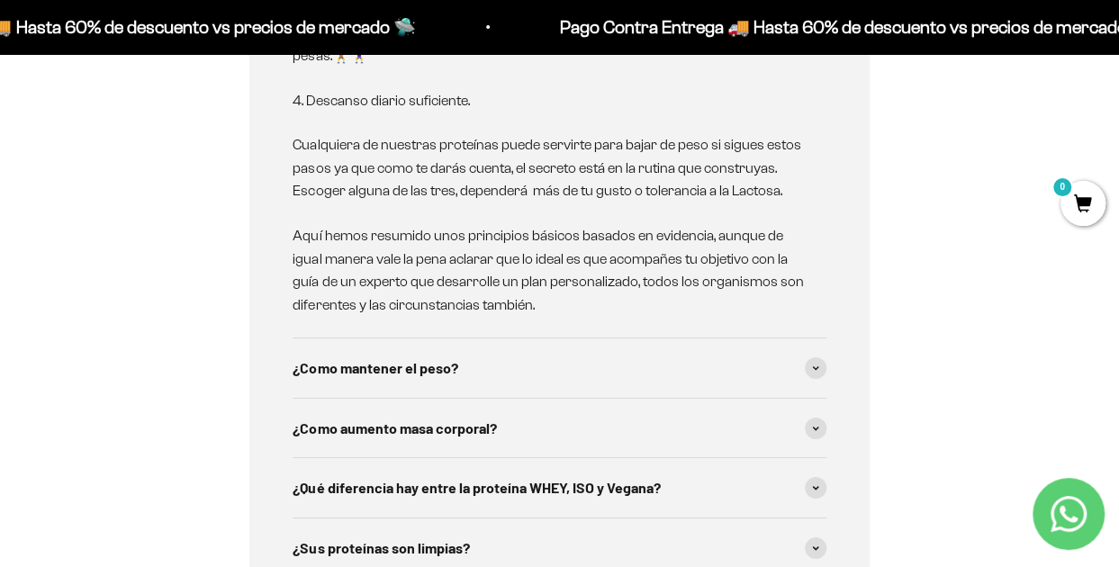
scroll to position [3197, 0]
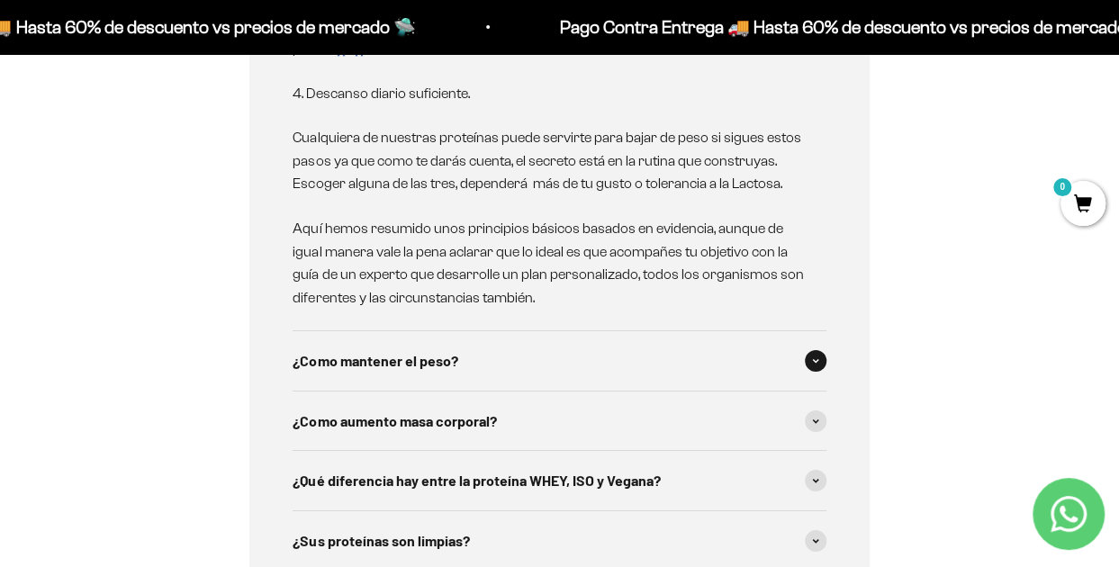
click at [717, 349] on div "¿Como mantener el peso?" at bounding box center [559, 360] width 533 height 59
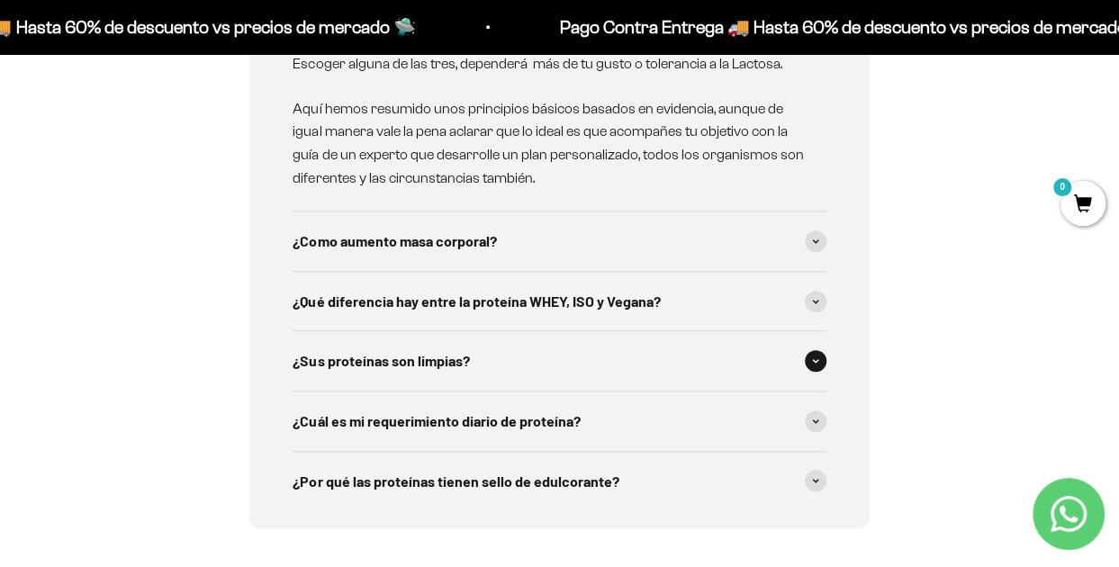
scroll to position [3849, 0]
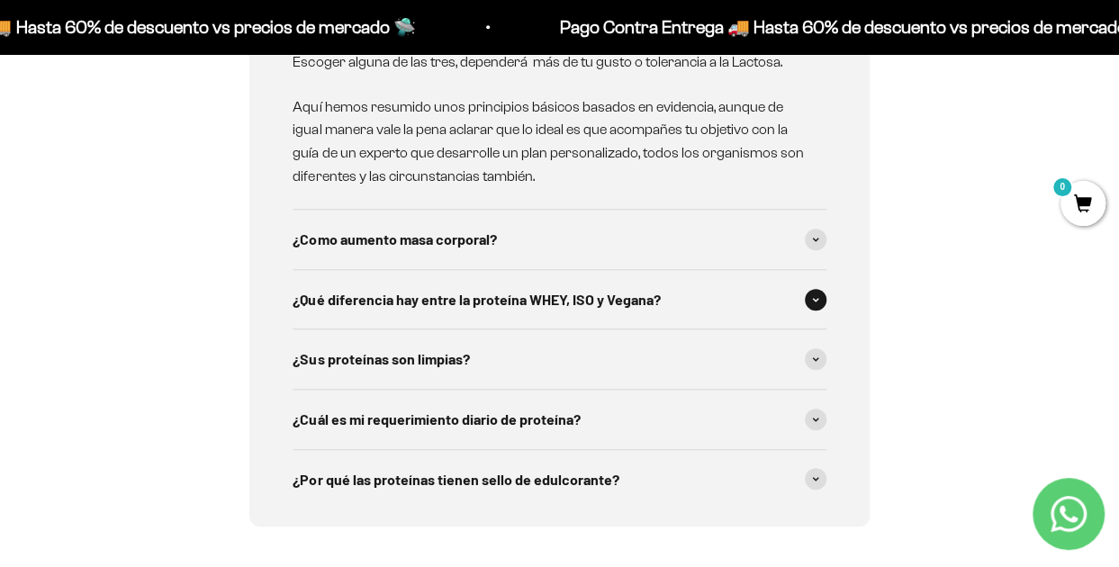
click at [711, 323] on div "¿Qué diferencia hay entre la proteína WHEY, ISO y Vegana?" at bounding box center [559, 299] width 533 height 59
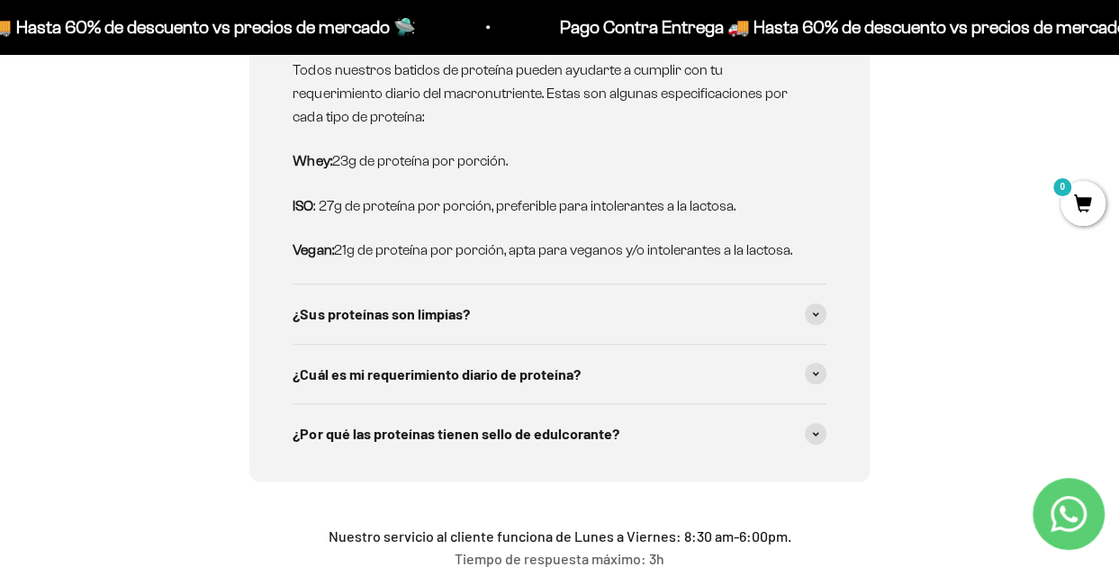
scroll to position [4119, 0]
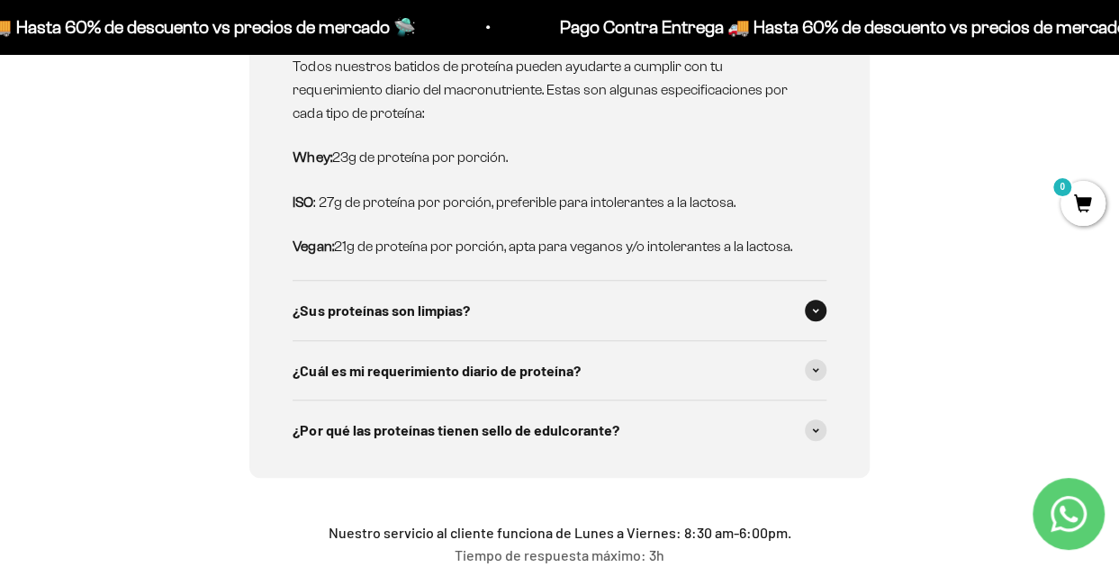
click at [709, 314] on div "¿Sus proteínas son limpias?" at bounding box center [559, 310] width 533 height 59
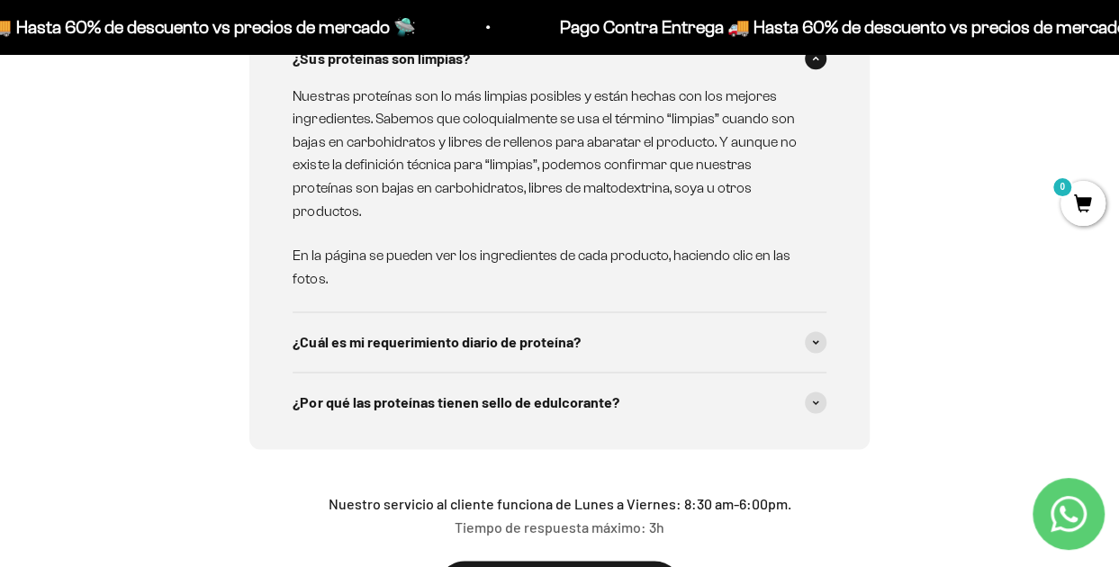
scroll to position [4375, 0]
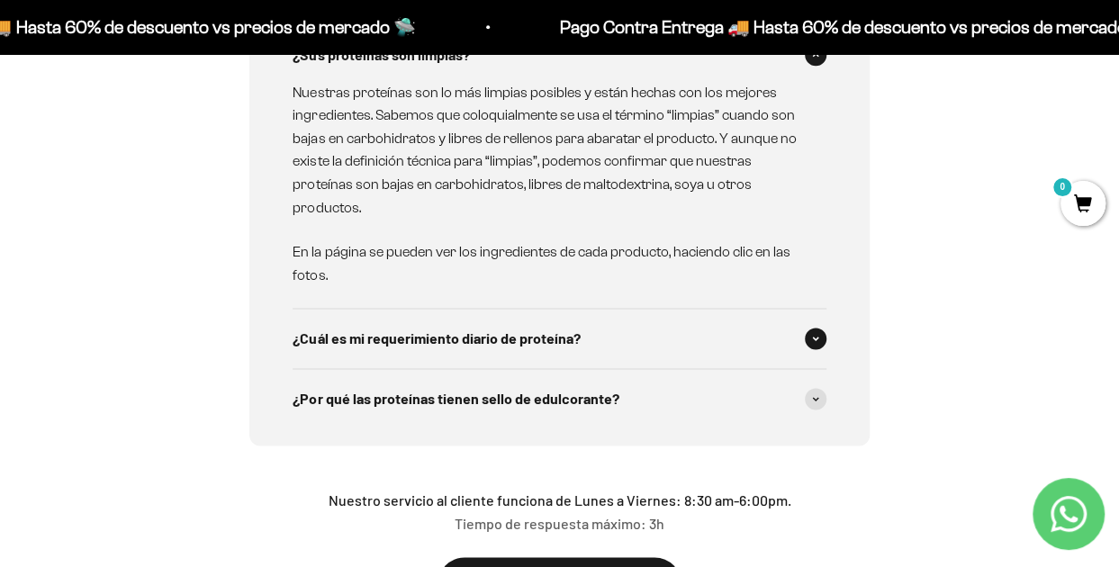
click at [711, 345] on div "¿Cuál es mi requerimiento diario de proteína?" at bounding box center [559, 338] width 533 height 59
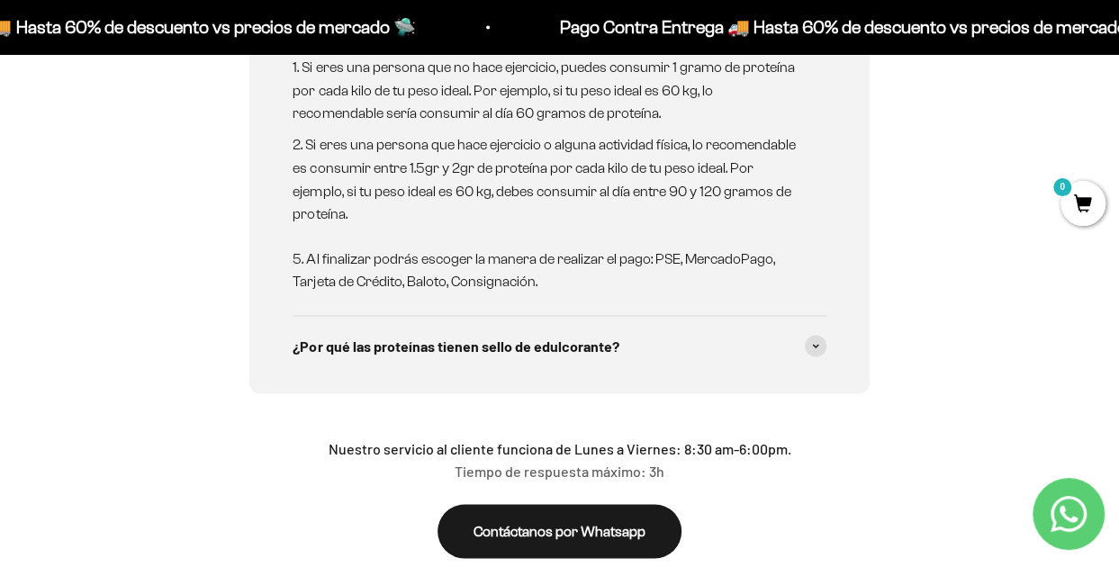
scroll to position [4751, 0]
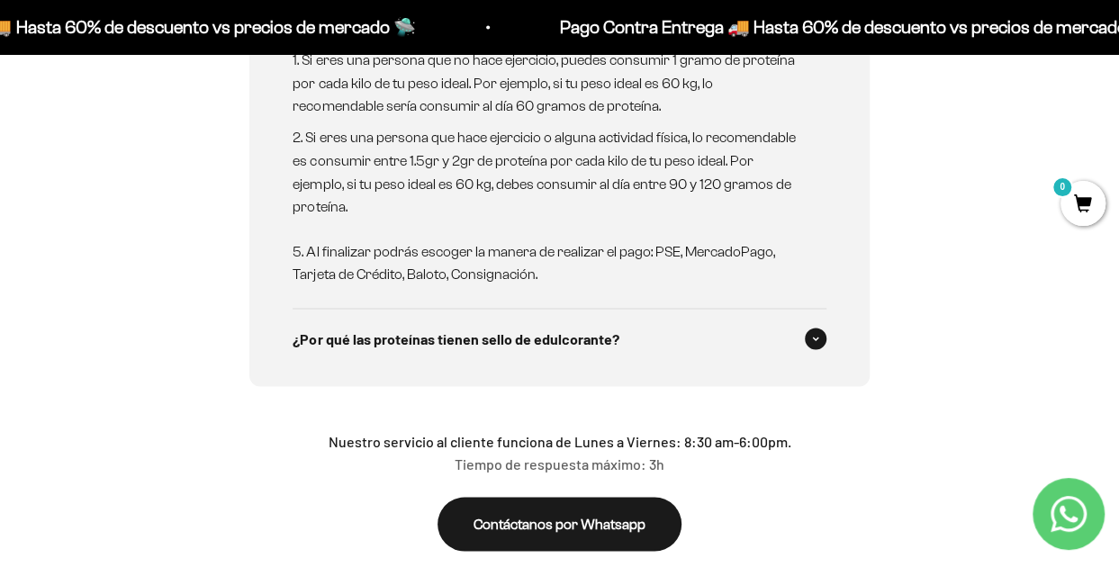
click at [753, 332] on div "¿Por qué las proteínas tienen sello de edulcorante?" at bounding box center [559, 338] width 533 height 59
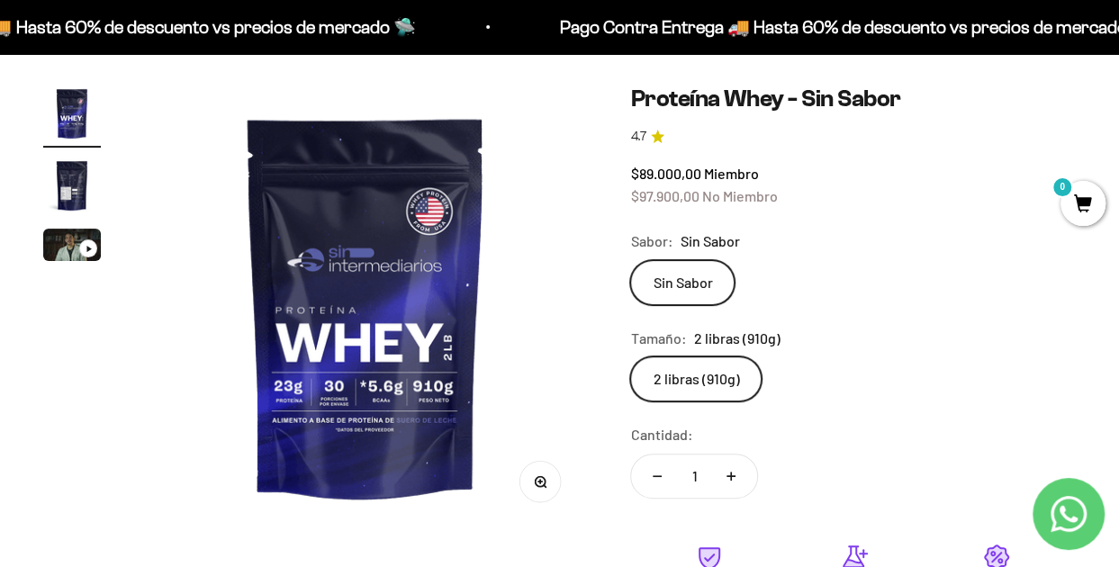
scroll to position [0, 0]
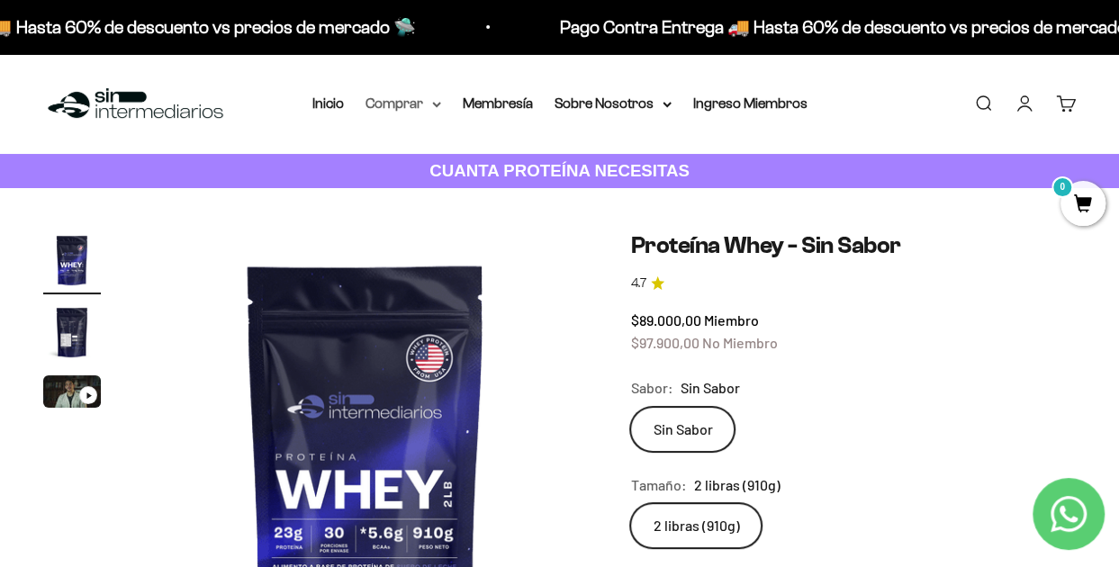
click at [427, 104] on summary "Comprar" at bounding box center [403, 103] width 76 height 23
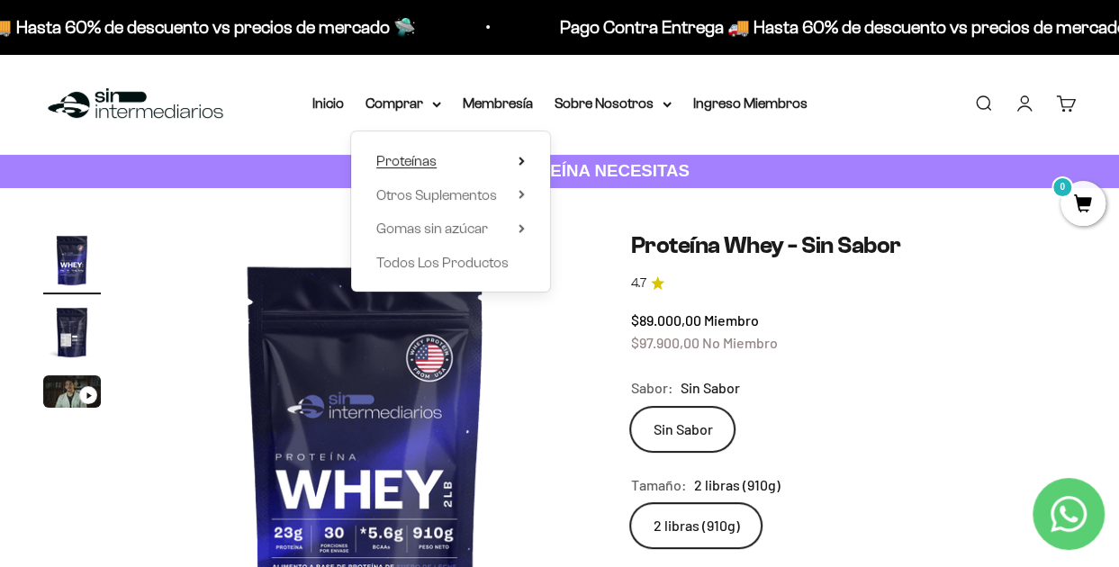
click at [463, 156] on summary "Proteínas" at bounding box center [450, 160] width 149 height 23
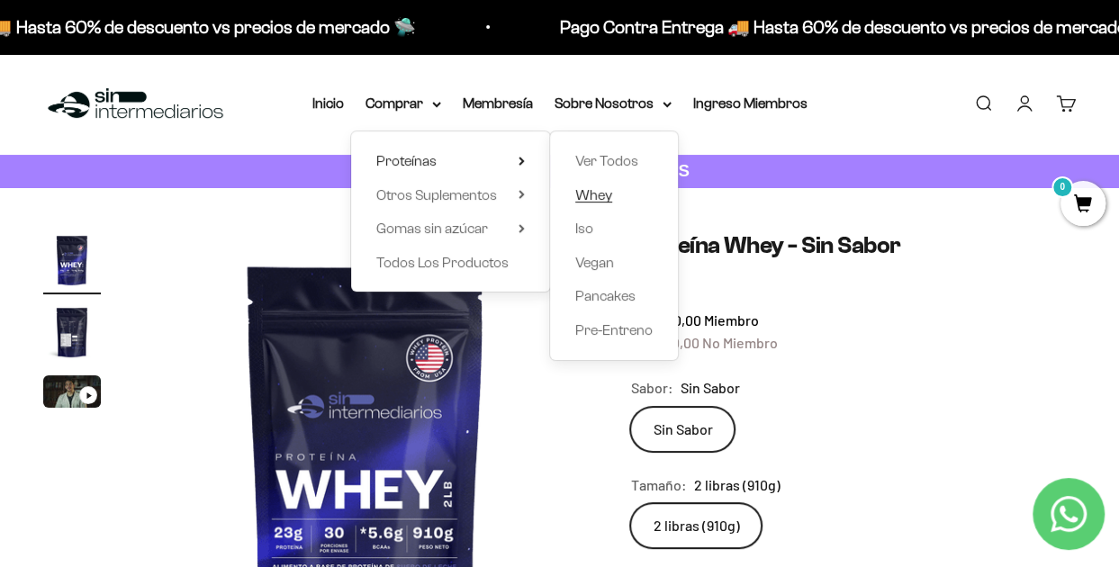
click at [592, 190] on span "Whey" at bounding box center [593, 194] width 37 height 15
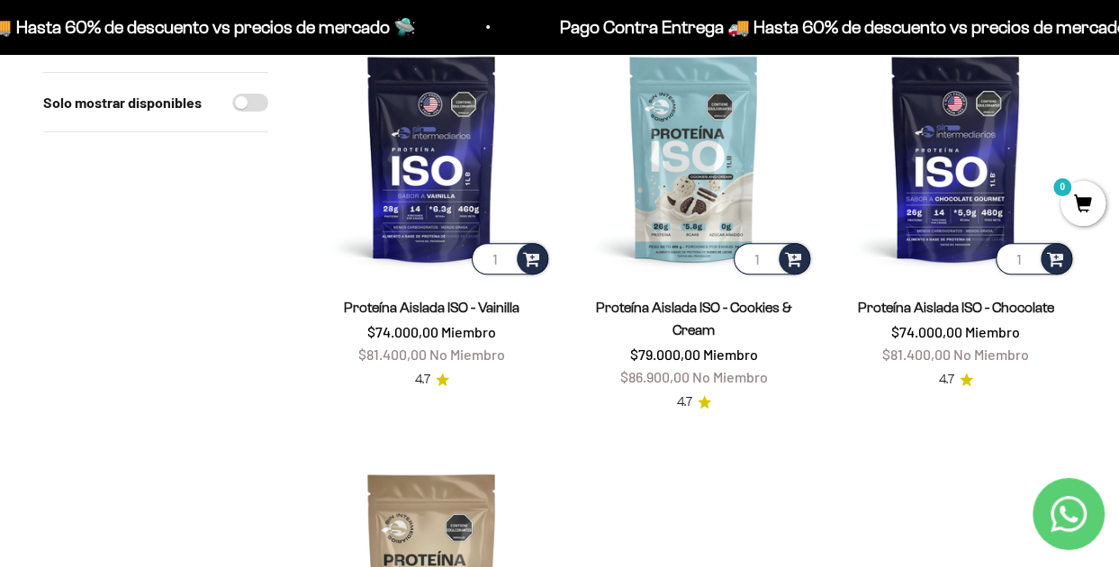
scroll to position [245, 0]
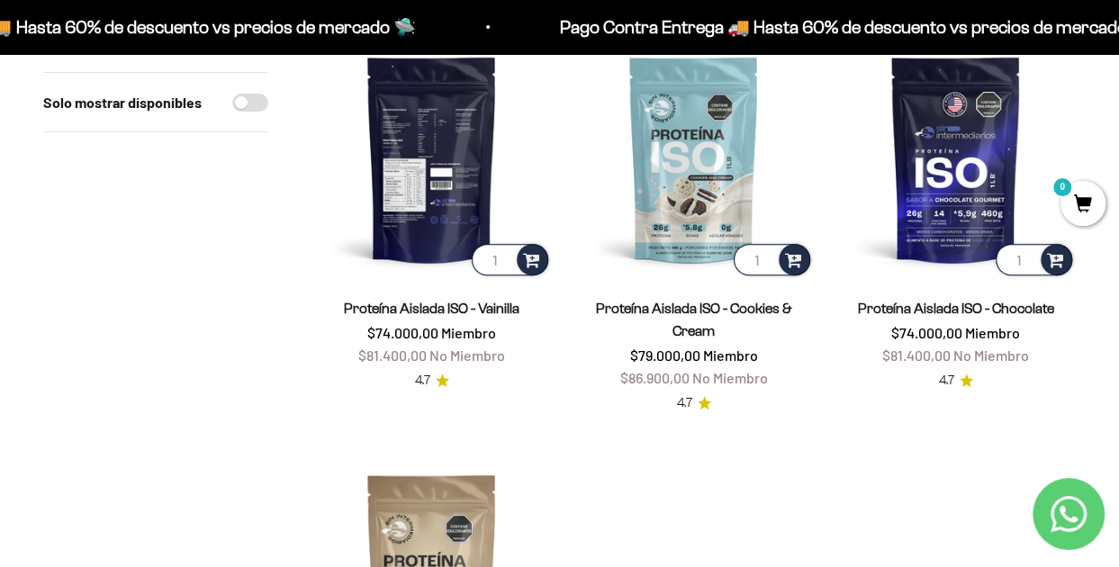
click at [403, 176] on img at bounding box center [431, 159] width 240 height 240
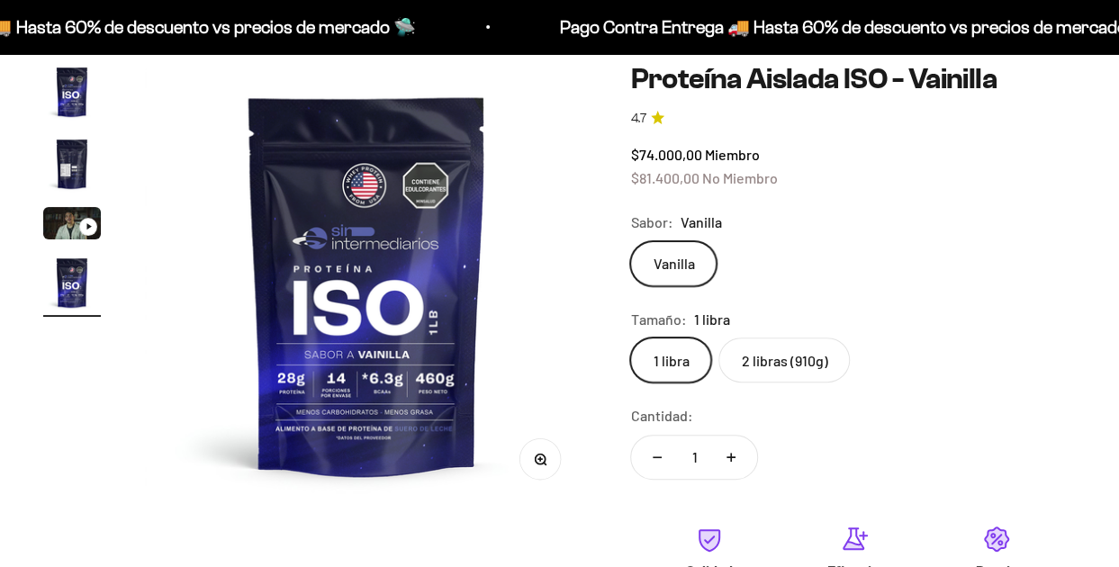
scroll to position [138, 0]
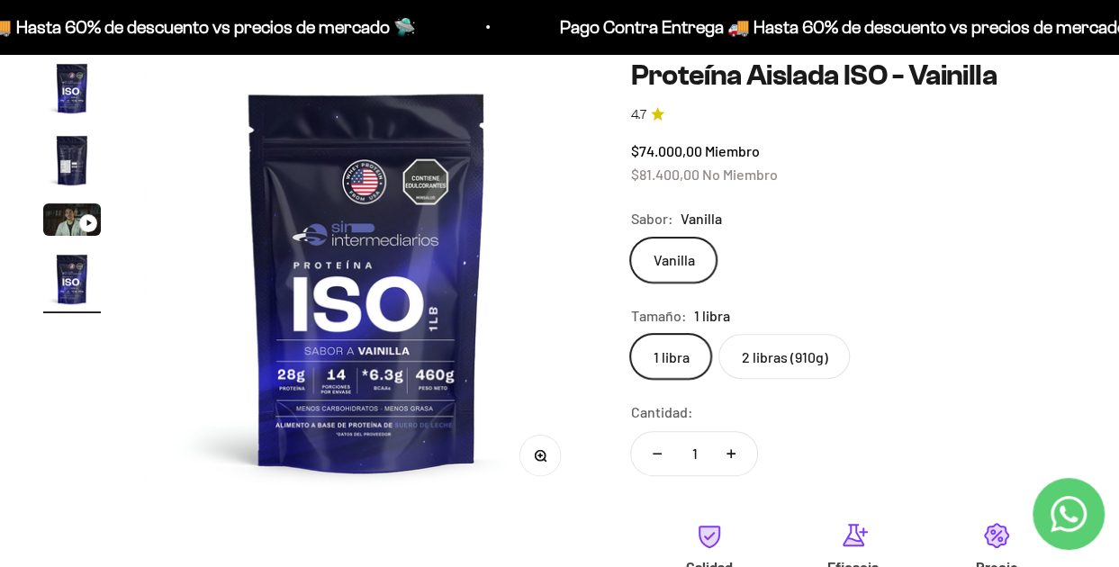
click at [772, 362] on label "2 libras (910g)" at bounding box center [783, 356] width 131 height 45
click at [630, 334] on input "2 libras (910g)" at bounding box center [629, 333] width 1 height 1
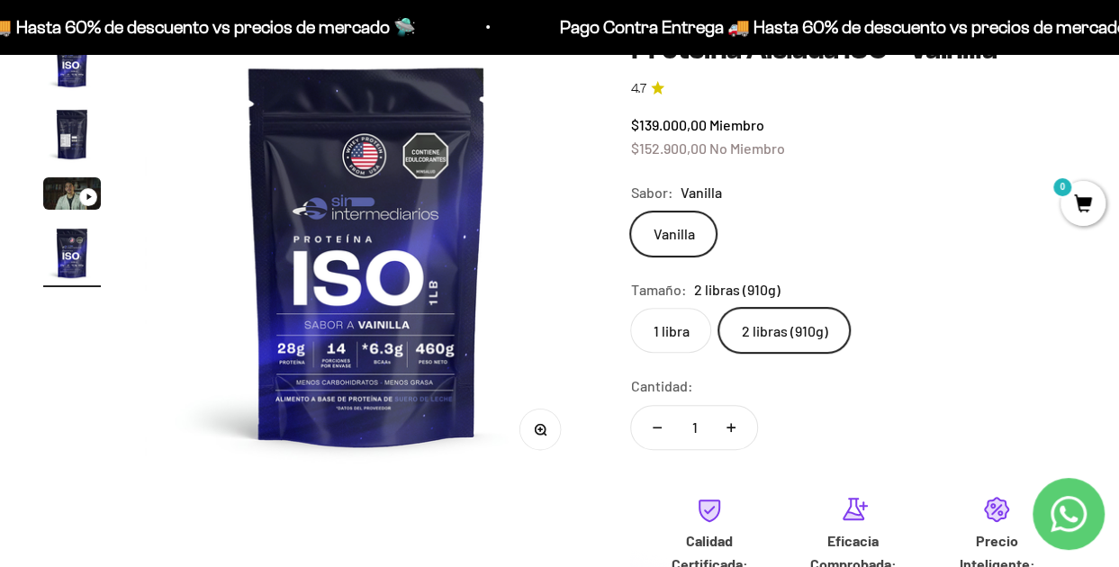
scroll to position [166, 0]
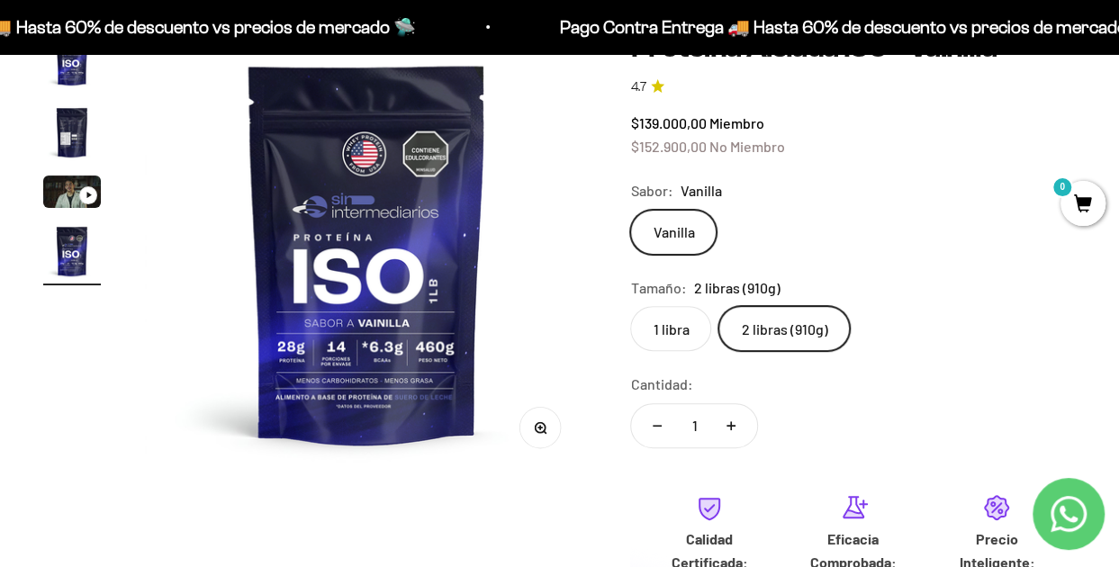
click at [740, 331] on label "2 libras (910g)" at bounding box center [783, 328] width 131 height 45
click at [630, 306] on input "2 libras (910g)" at bounding box center [629, 305] width 1 height 1
click at [672, 327] on label "1 libra" at bounding box center [670, 328] width 81 height 45
click at [630, 306] on input "1 libra" at bounding box center [629, 305] width 1 height 1
click at [787, 326] on label "2 libras (910g)" at bounding box center [783, 328] width 131 height 45
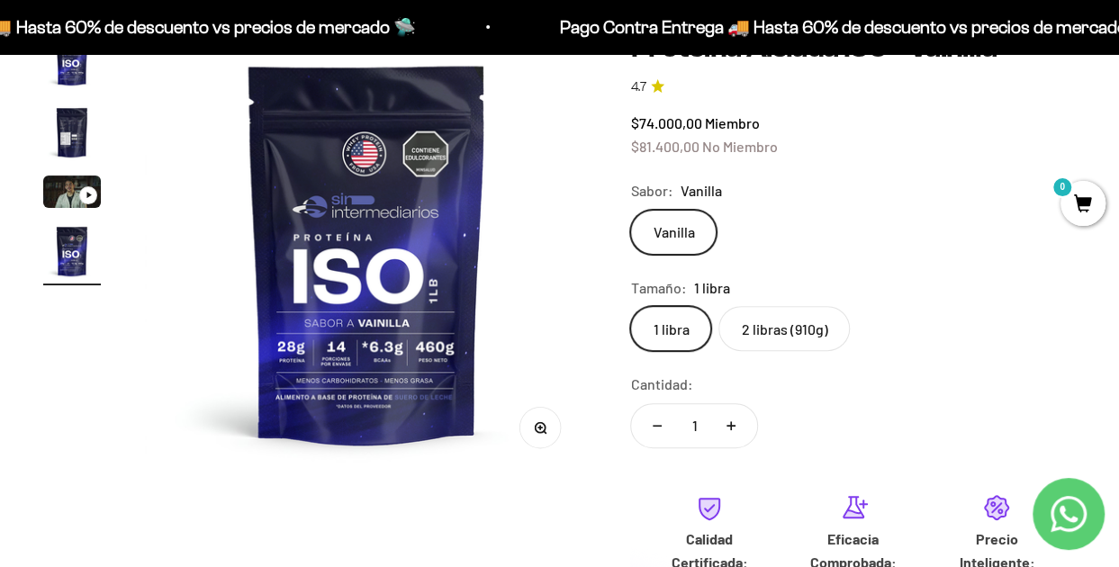
click at [630, 306] on input "2 libras (910g)" at bounding box center [629, 305] width 1 height 1
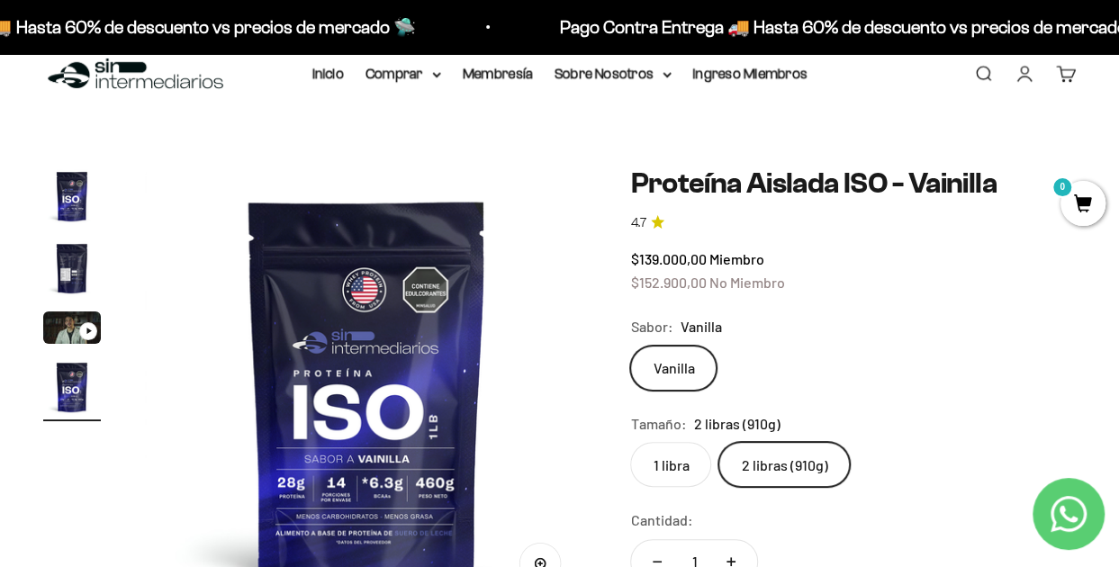
scroll to position [11, 0]
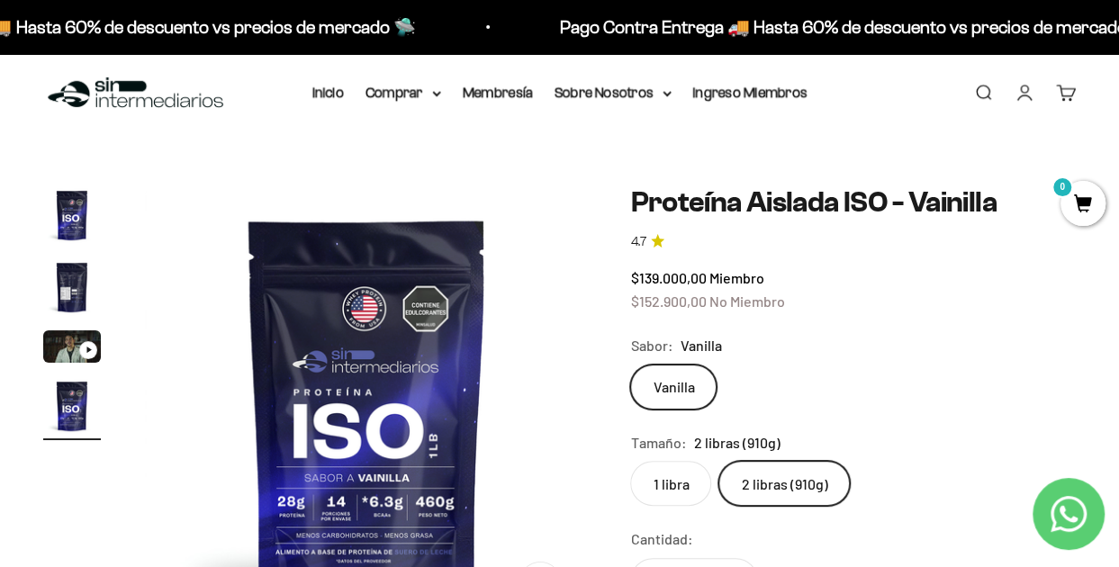
click at [75, 266] on img "Ir al artículo 2" at bounding box center [72, 287] width 58 height 58
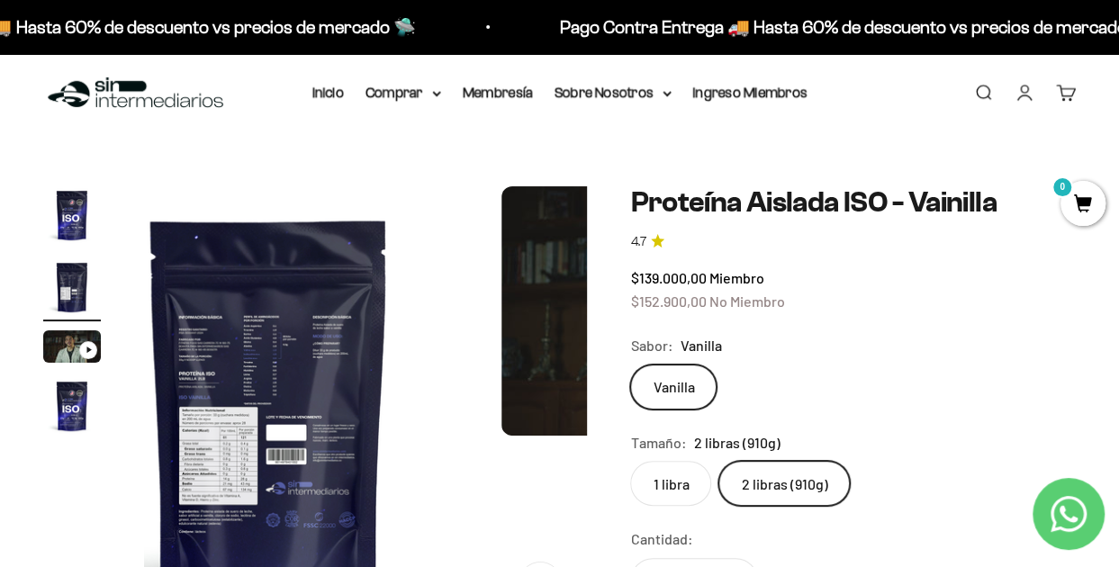
click at [72, 231] on img "Ir al artículo 1" at bounding box center [72, 215] width 58 height 58
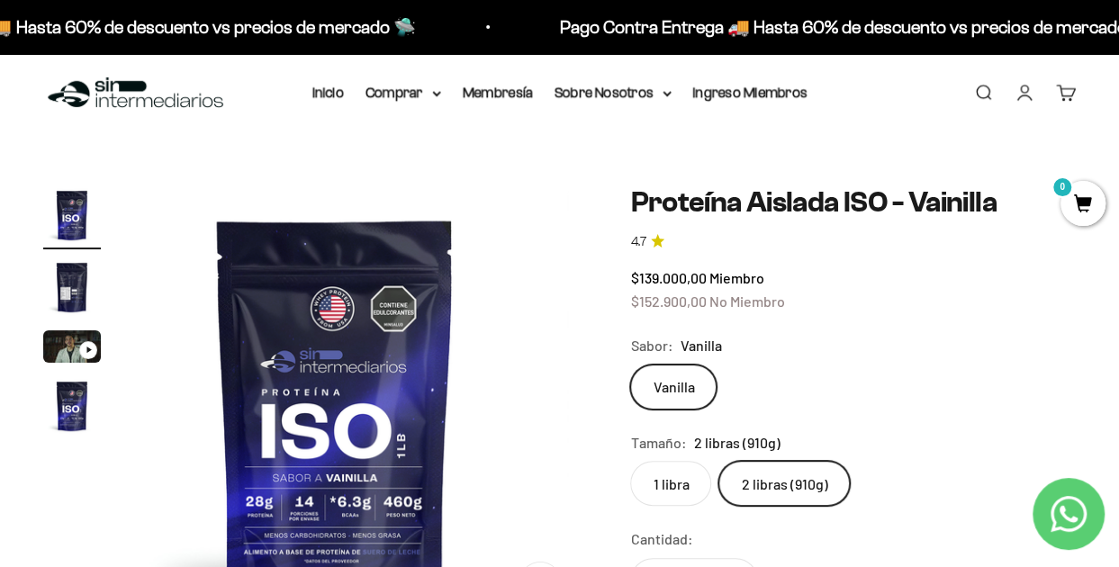
scroll to position [0, 0]
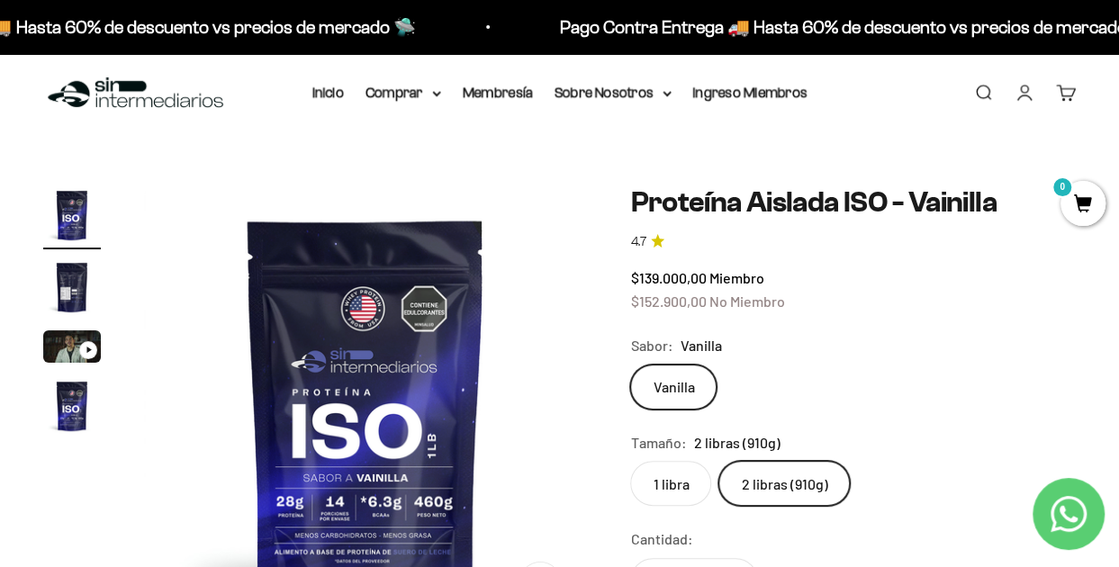
click at [77, 380] on img "Ir al artículo 4" at bounding box center [72, 406] width 58 height 58
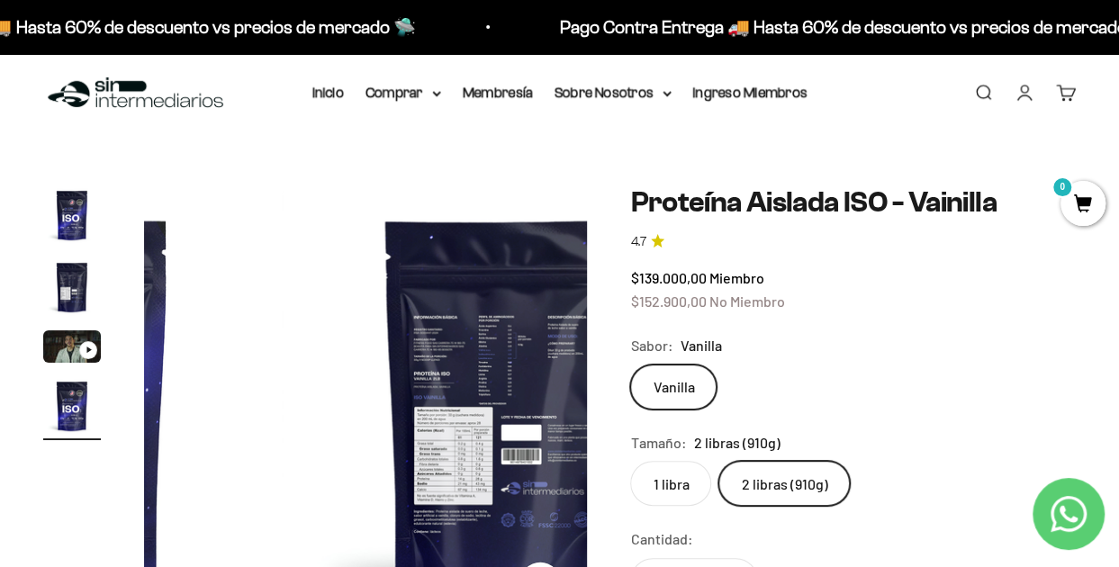
click at [77, 380] on img "Ir al artículo 4" at bounding box center [72, 406] width 58 height 58
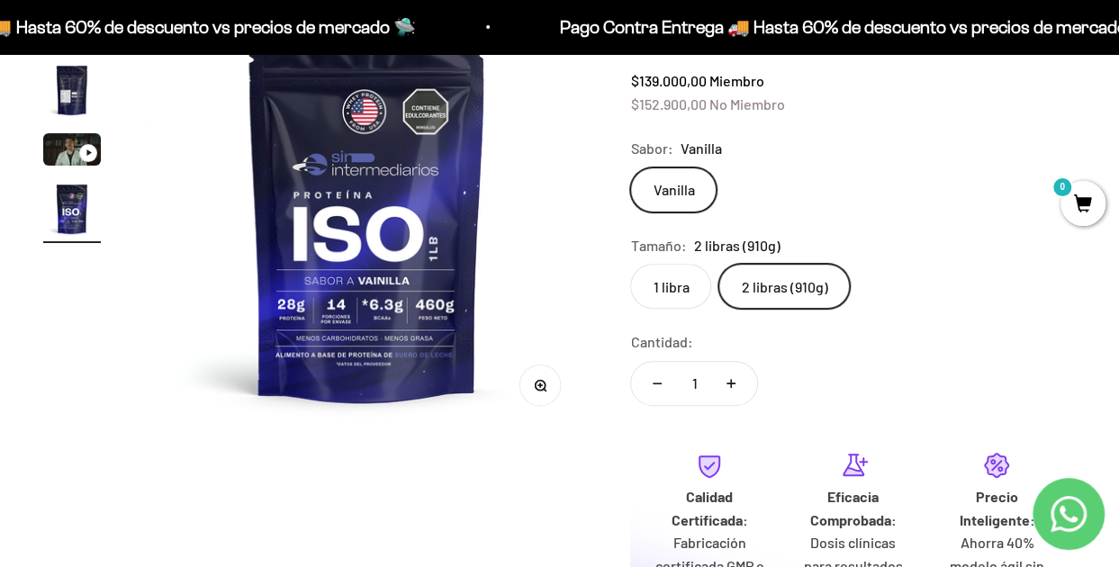
scroll to position [209, 0]
click at [672, 293] on label "1 libra" at bounding box center [670, 285] width 81 height 45
click at [630, 263] on input "1 libra" at bounding box center [629, 262] width 1 height 1
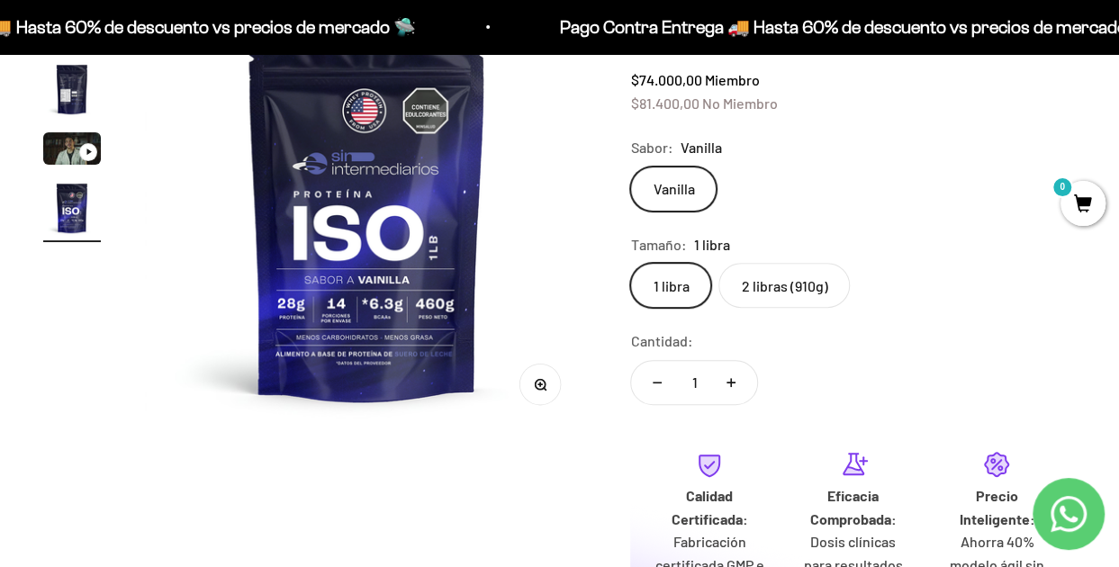
click at [759, 276] on label "2 libras (910g)" at bounding box center [783, 285] width 131 height 45
click at [630, 263] on input "2 libras (910g)" at bounding box center [629, 262] width 1 height 1
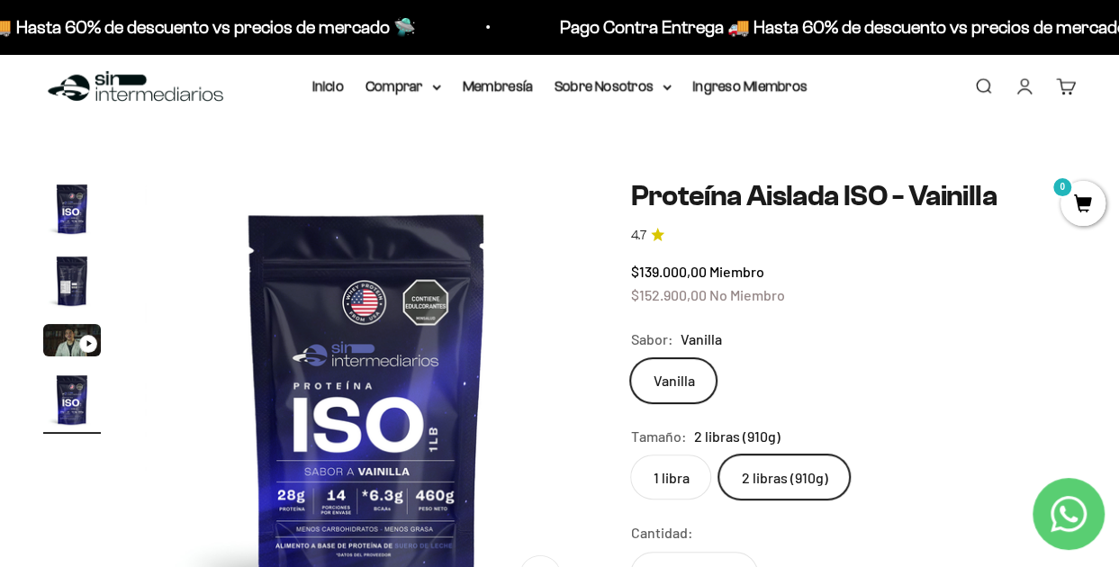
scroll to position [16, 0]
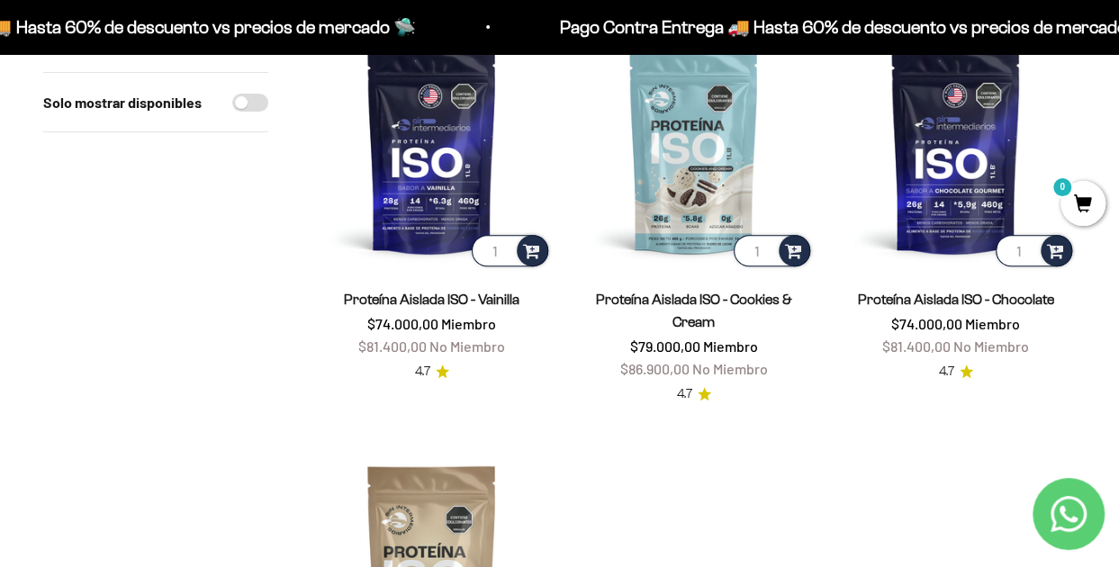
scroll to position [252, 0]
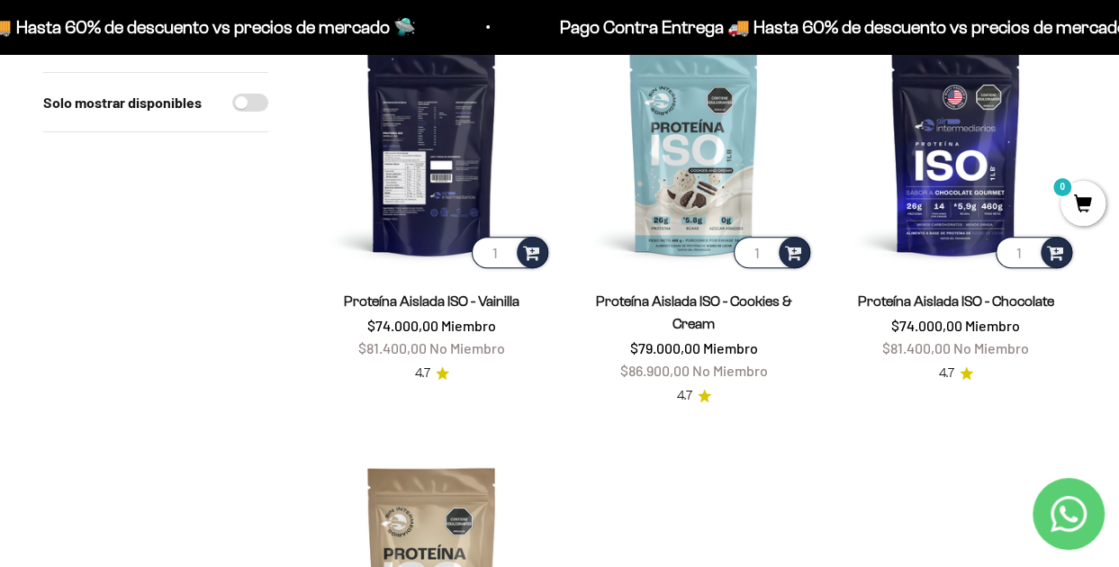
click at [433, 155] on img at bounding box center [431, 152] width 240 height 240
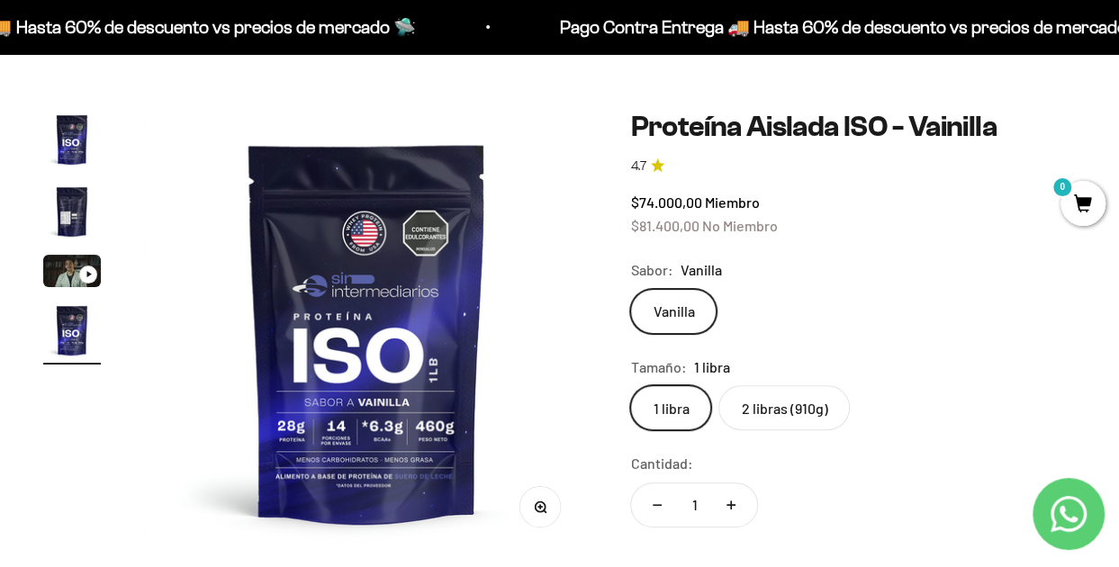
scroll to position [89, 0]
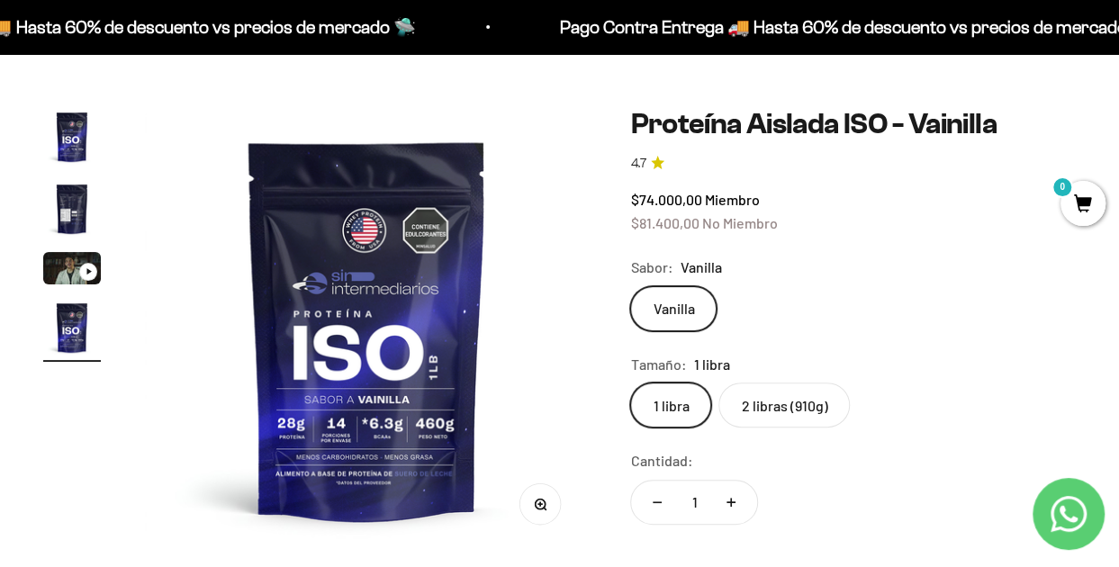
click at [770, 415] on label "2 libras (910g)" at bounding box center [783, 405] width 131 height 45
click at [630, 383] on input "2 libras (910g)" at bounding box center [629, 382] width 1 height 1
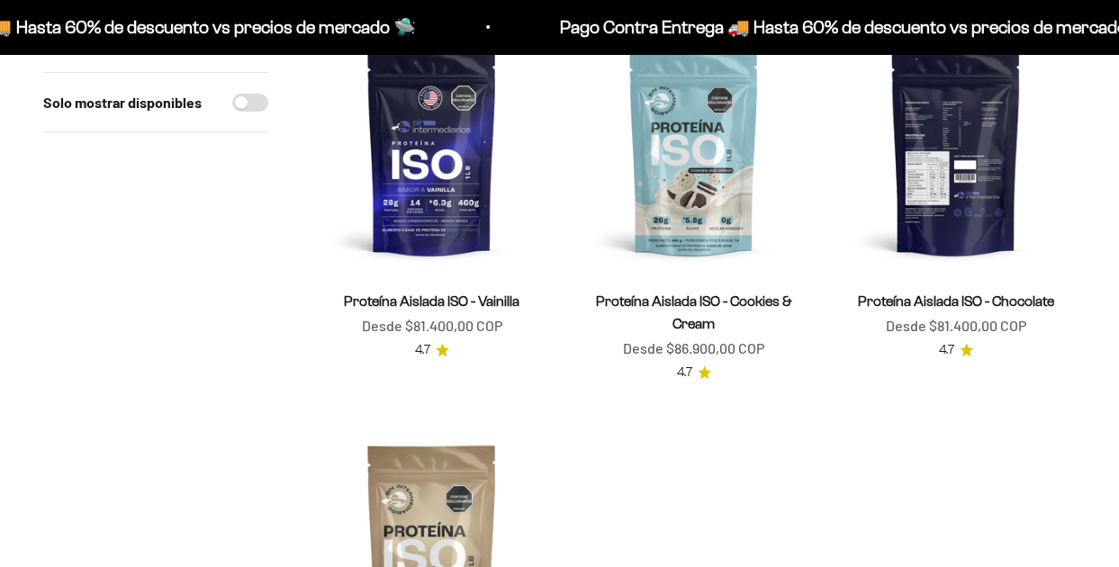
scroll to position [252, 0]
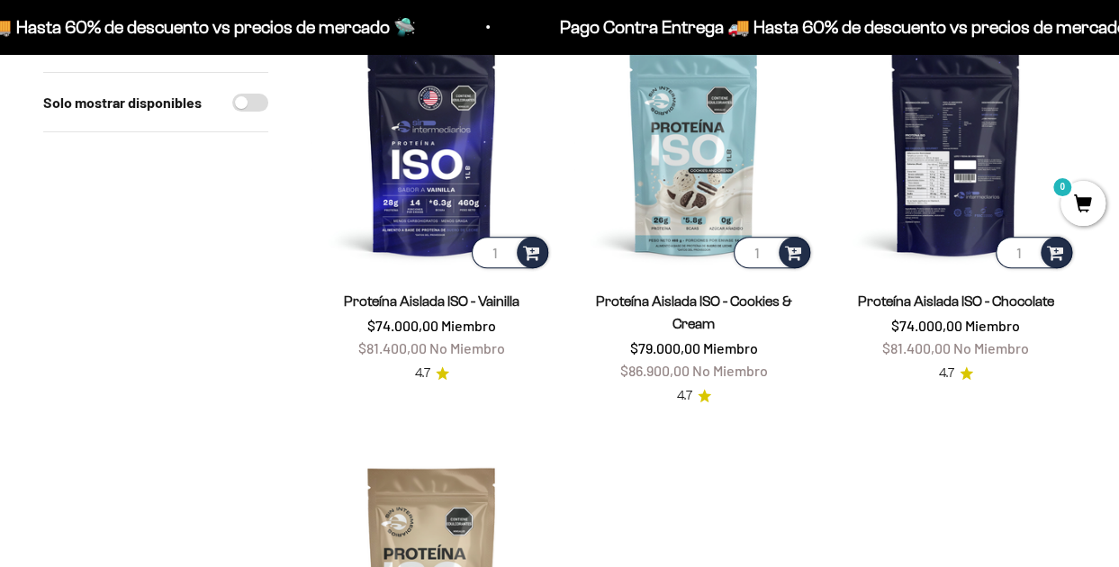
click at [906, 198] on img at bounding box center [955, 152] width 240 height 240
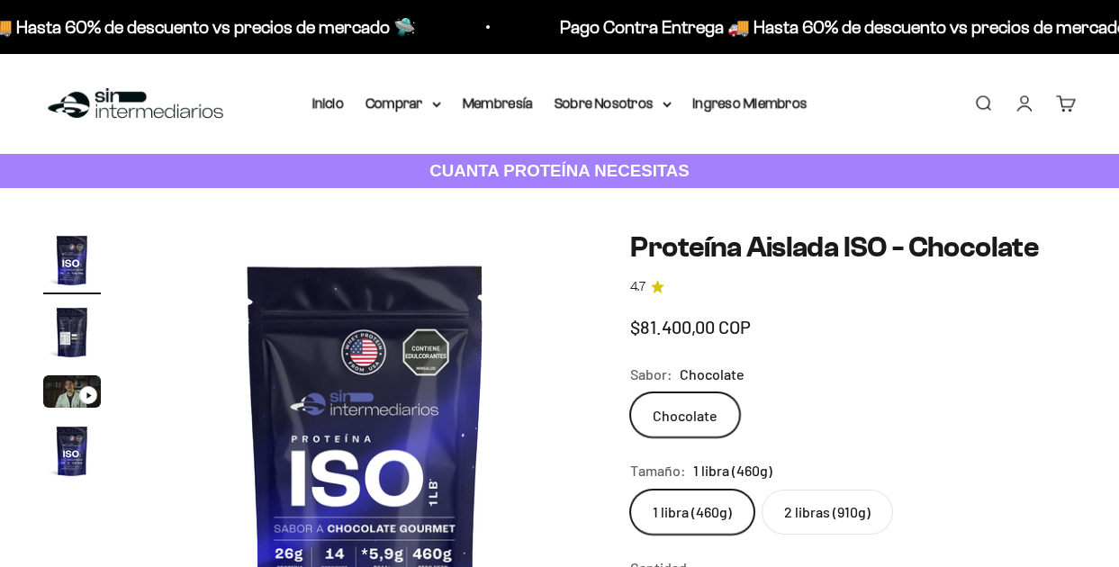
scroll to position [191, 0]
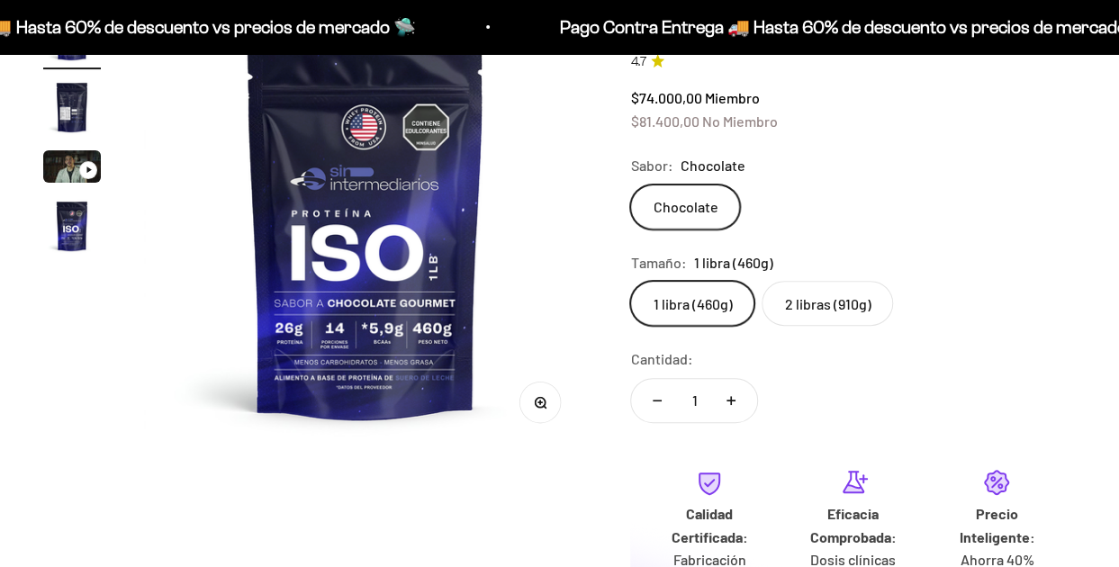
click at [806, 282] on label "2 libras (910g)" at bounding box center [827, 303] width 131 height 45
click at [630, 281] on input "2 libras (910g)" at bounding box center [629, 280] width 1 height 1
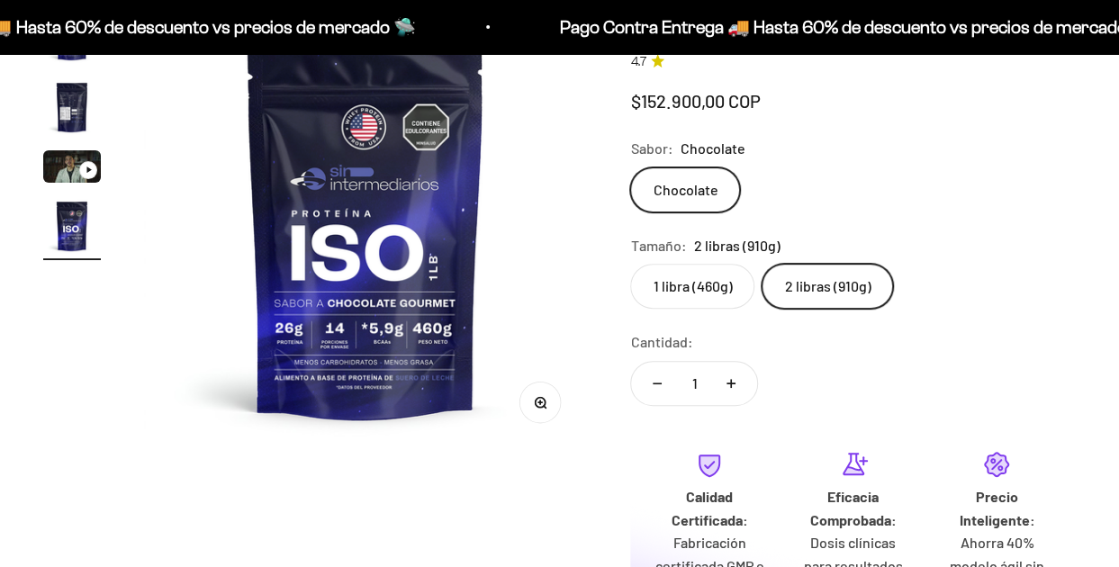
scroll to position [0, 1361]
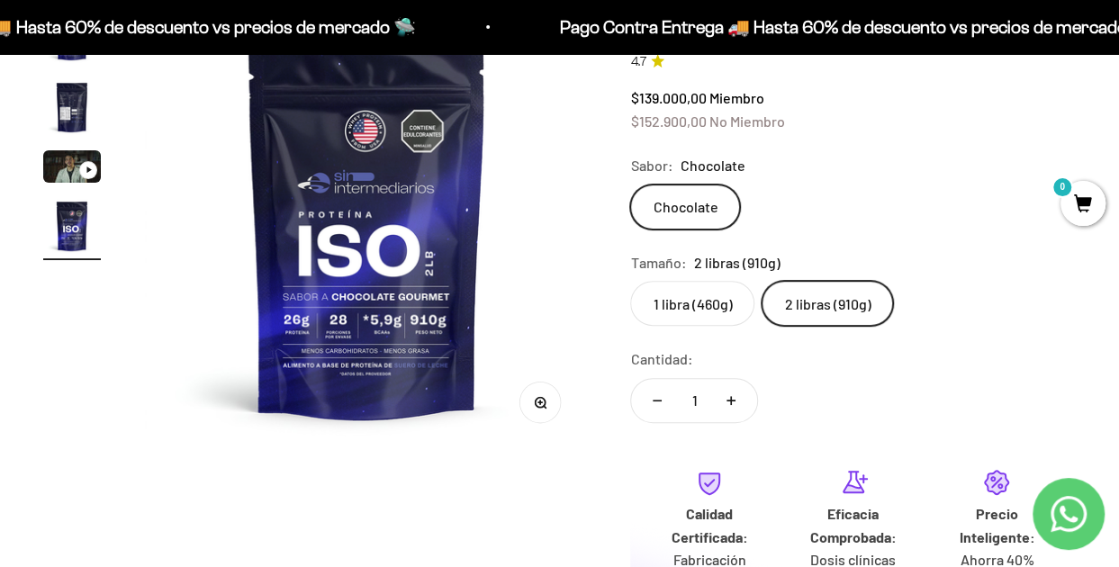
click at [1066, 525] on icon "Contact us on WhatsApp" at bounding box center [1068, 514] width 36 height 36
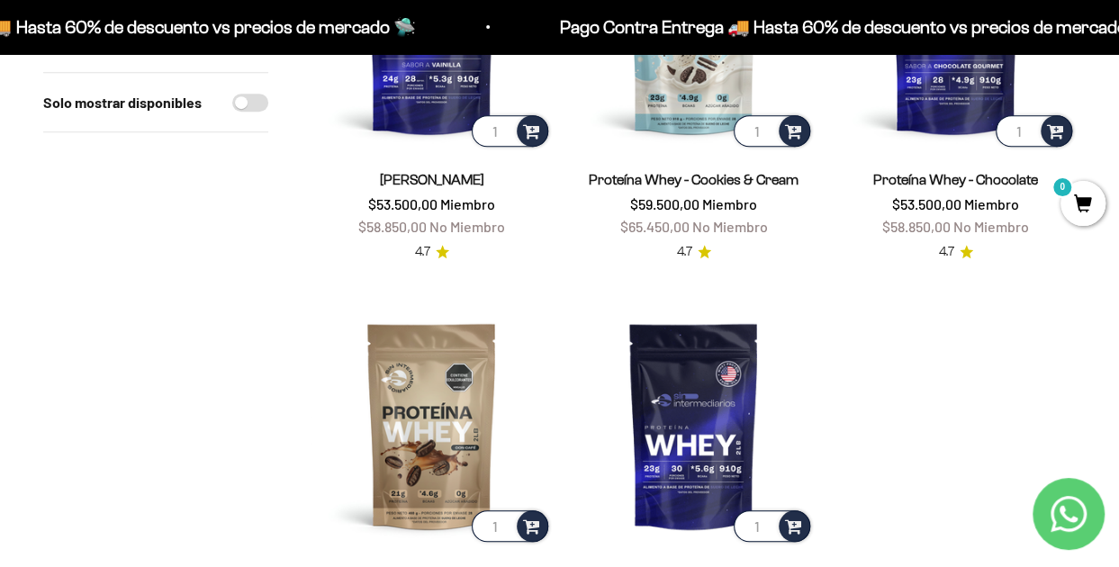
scroll to position [393, 0]
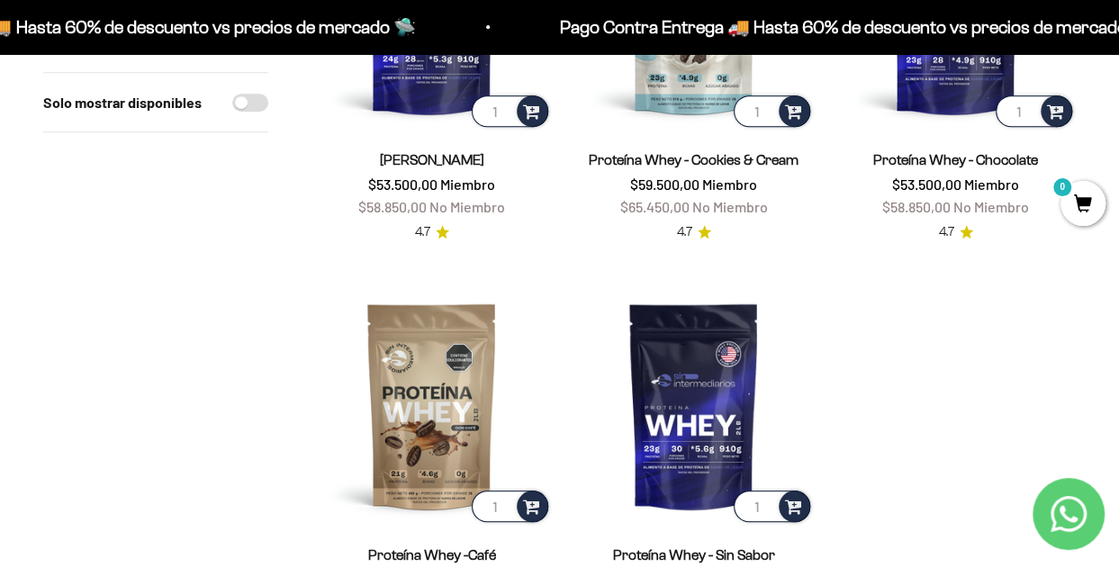
click at [419, 53] on div "Pago Contra Entrega 🚚 Hasta 60% de descuento vs precios [PERSON_NAME] 🛸 Pago Co…" at bounding box center [559, 27] width 1119 height 54
click at [423, 68] on img at bounding box center [431, 10] width 240 height 240
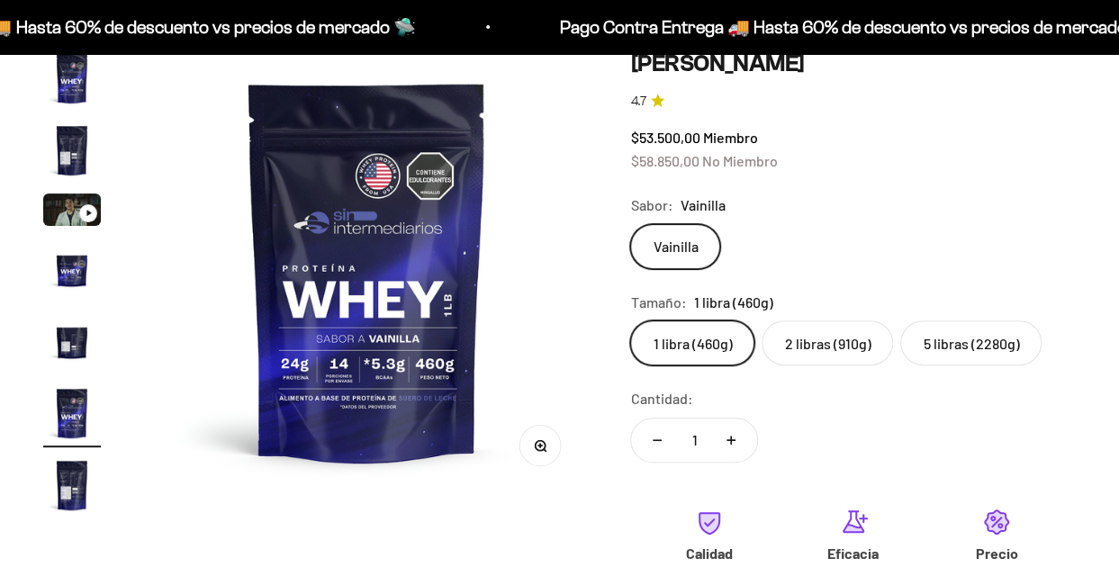
scroll to position [149, 0]
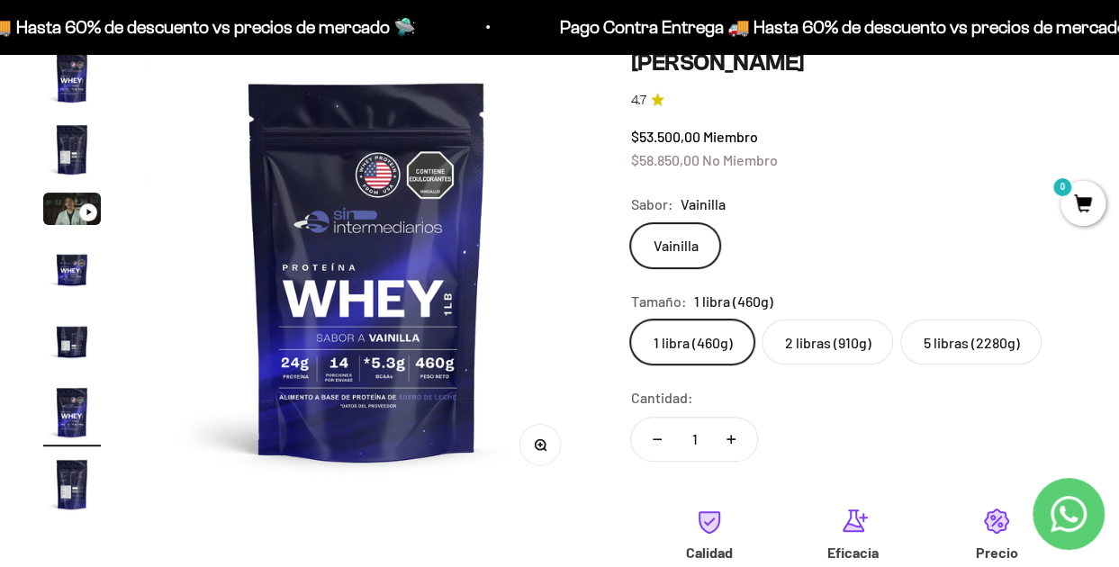
click at [791, 334] on label "2 libras (910g)" at bounding box center [827, 342] width 131 height 45
click at [630, 320] on input "2 libras (910g)" at bounding box center [629, 319] width 1 height 1
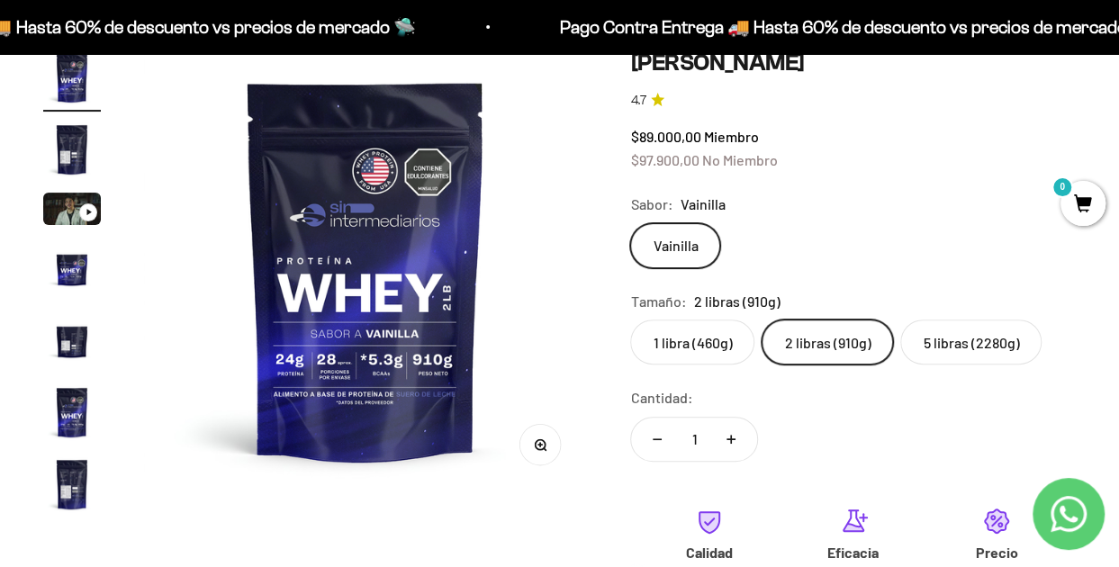
click at [942, 334] on label "5 libras (2280g)" at bounding box center [970, 342] width 141 height 45
click at [630, 320] on input "5 libras (2280g)" at bounding box center [629, 319] width 1 height 1
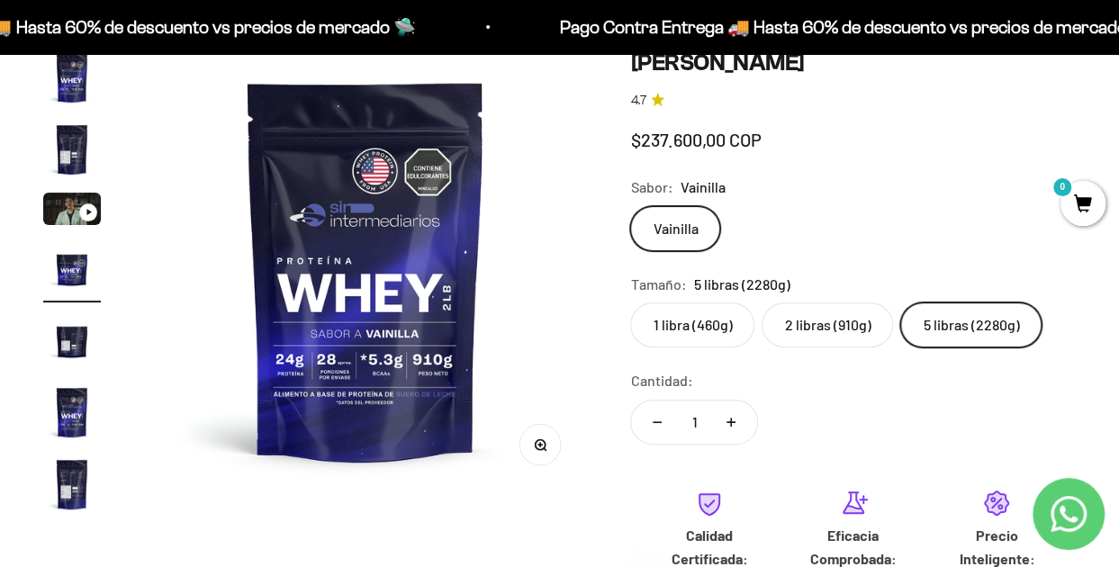
scroll to position [0, 1361]
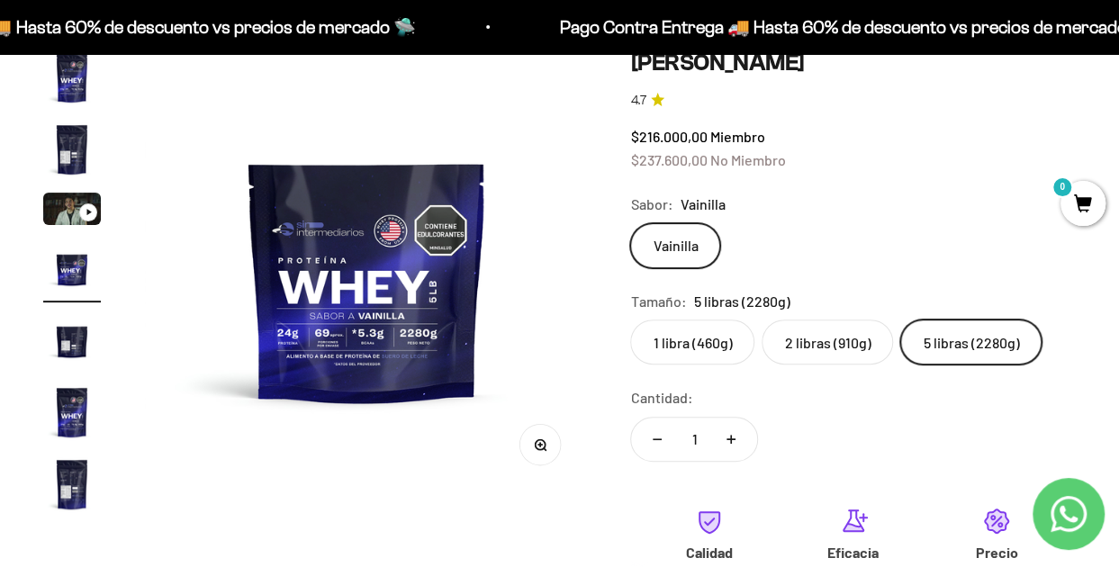
click at [725, 337] on label "1 libra (460g)" at bounding box center [692, 342] width 124 height 45
click at [630, 320] on input "1 libra (460g)" at bounding box center [629, 319] width 1 height 1
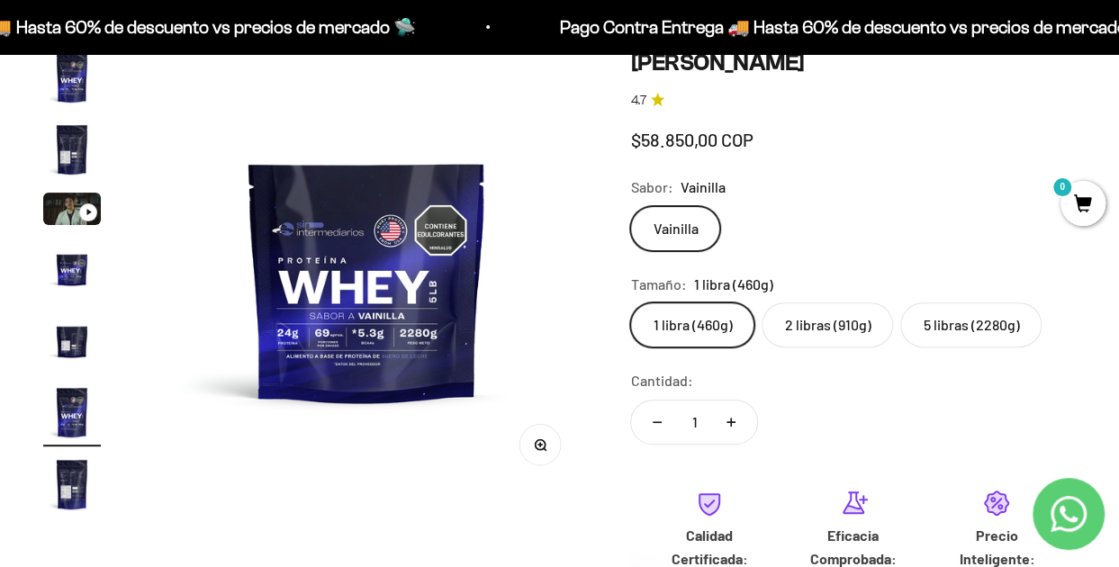
scroll to position [0, 2269]
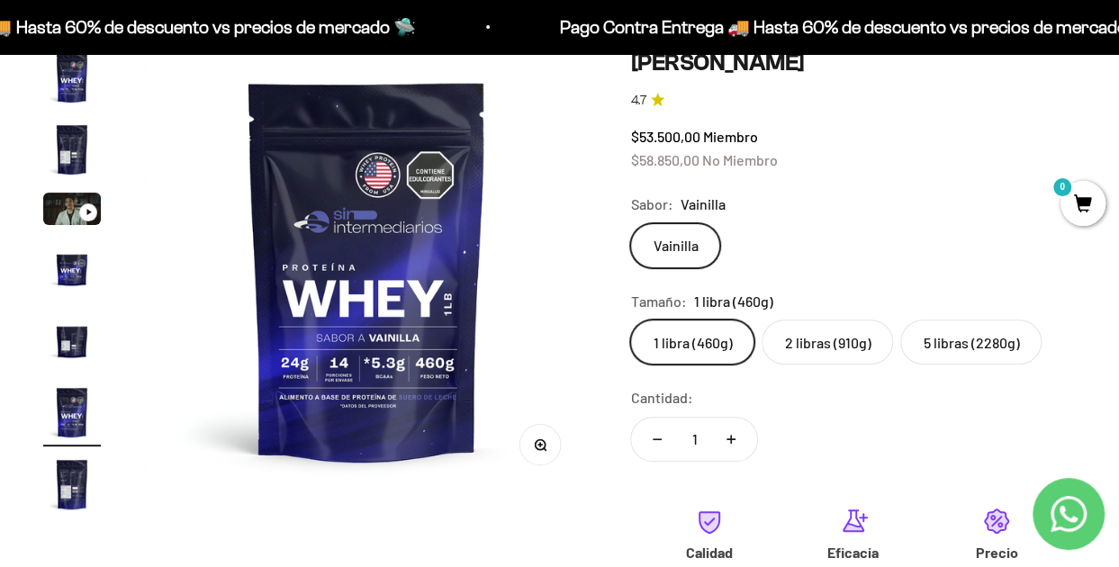
click at [793, 348] on label "2 libras (910g)" at bounding box center [827, 342] width 131 height 45
click at [630, 320] on input "2 libras (910g)" at bounding box center [629, 319] width 1 height 1
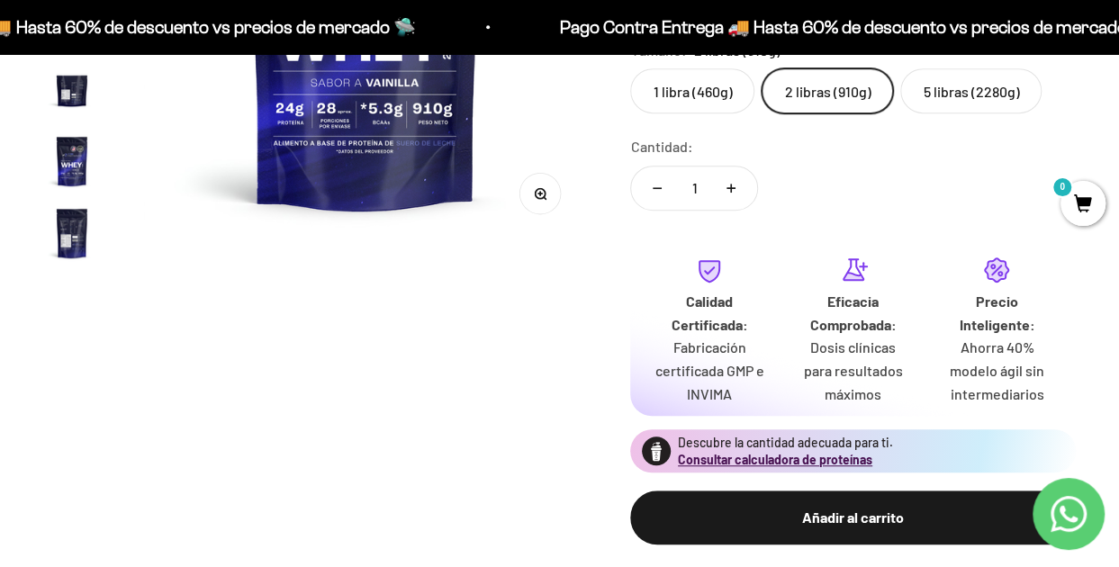
scroll to position [212, 0]
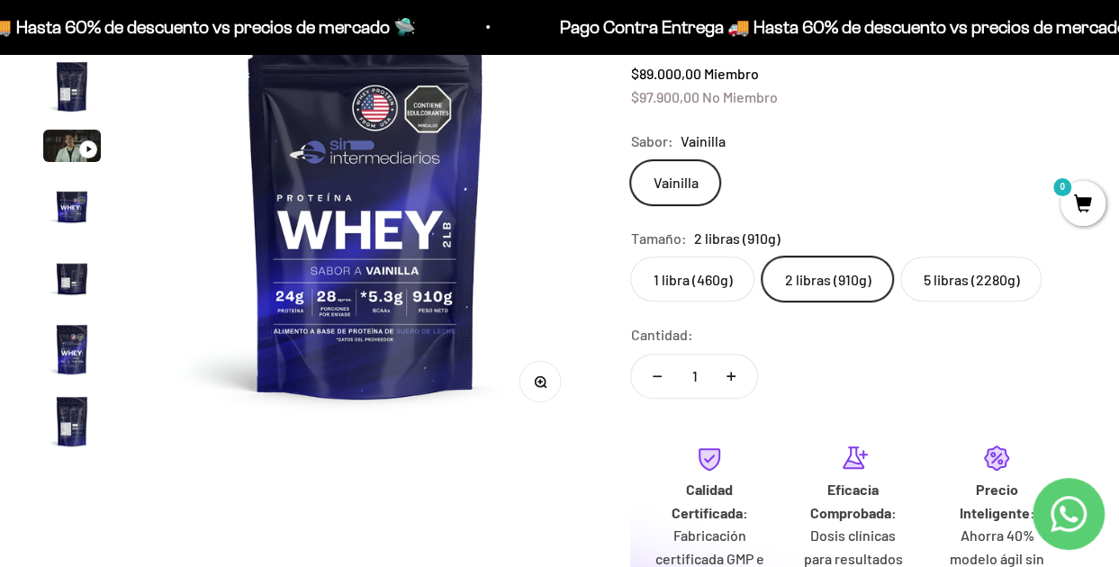
click at [717, 289] on label "1 libra (460g)" at bounding box center [692, 279] width 124 height 45
click at [630, 257] on input "1 libra (460g)" at bounding box center [629, 256] width 1 height 1
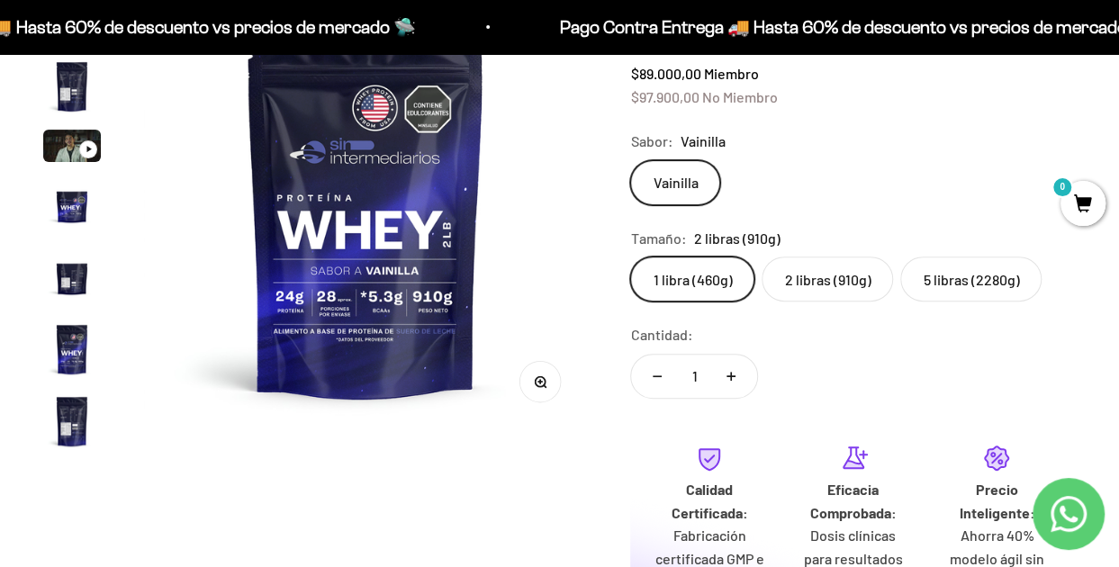
scroll to position [0, 2269]
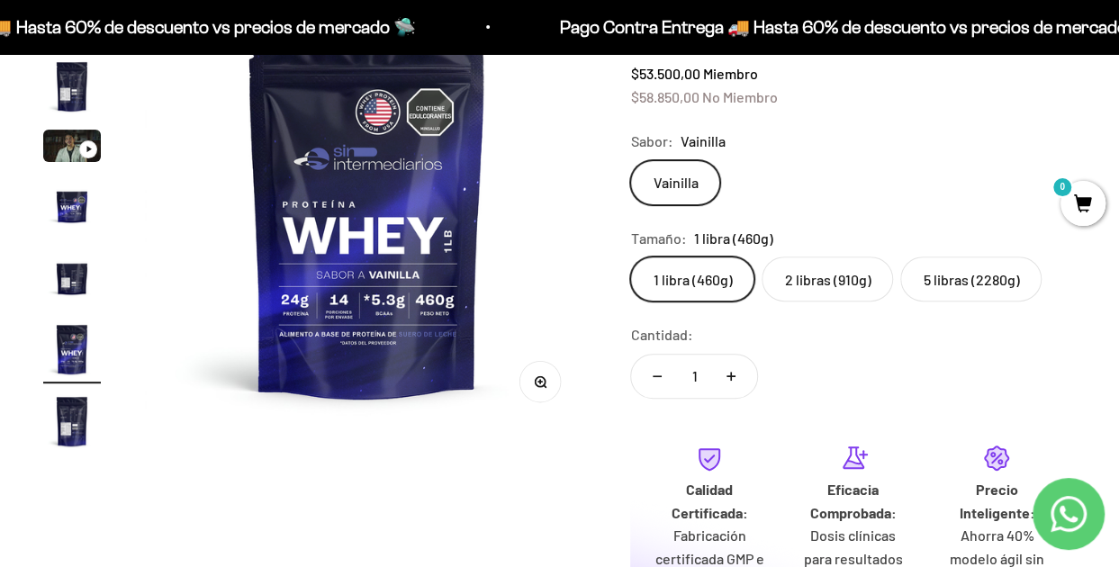
click at [805, 278] on label "2 libras (910g)" at bounding box center [827, 279] width 131 height 45
click at [630, 257] on input "2 libras (910g)" at bounding box center [629, 256] width 1 height 1
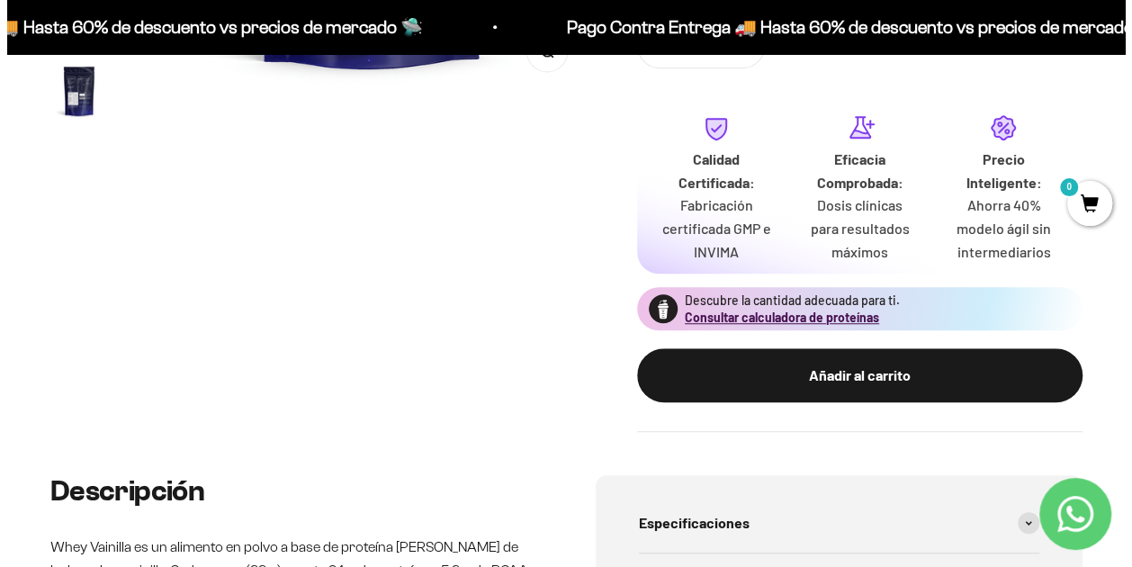
scroll to position [540, 0]
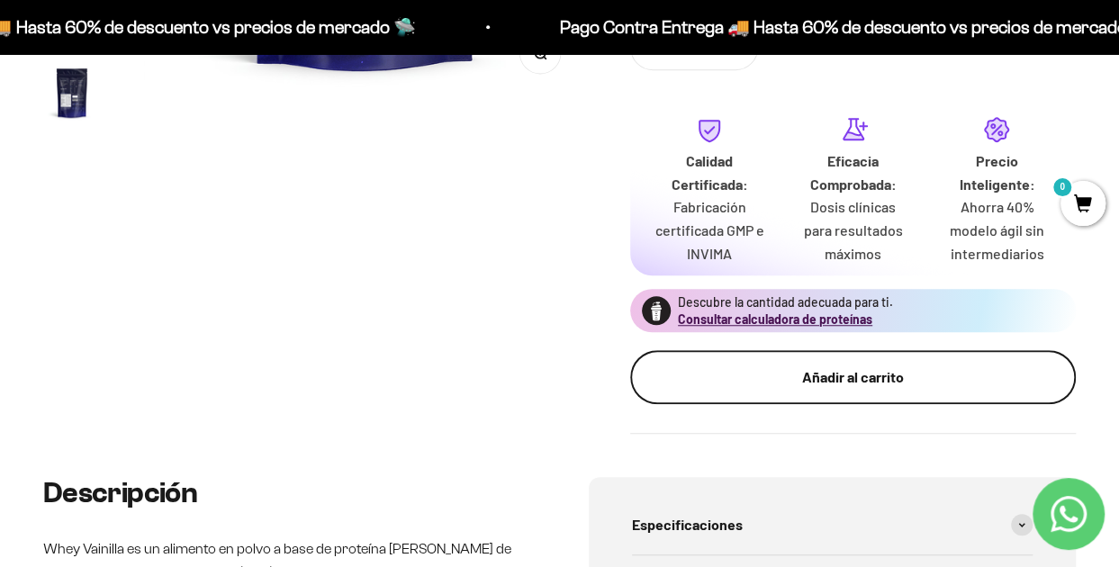
click at [793, 382] on div "Añadir al carrito" at bounding box center [853, 376] width 374 height 23
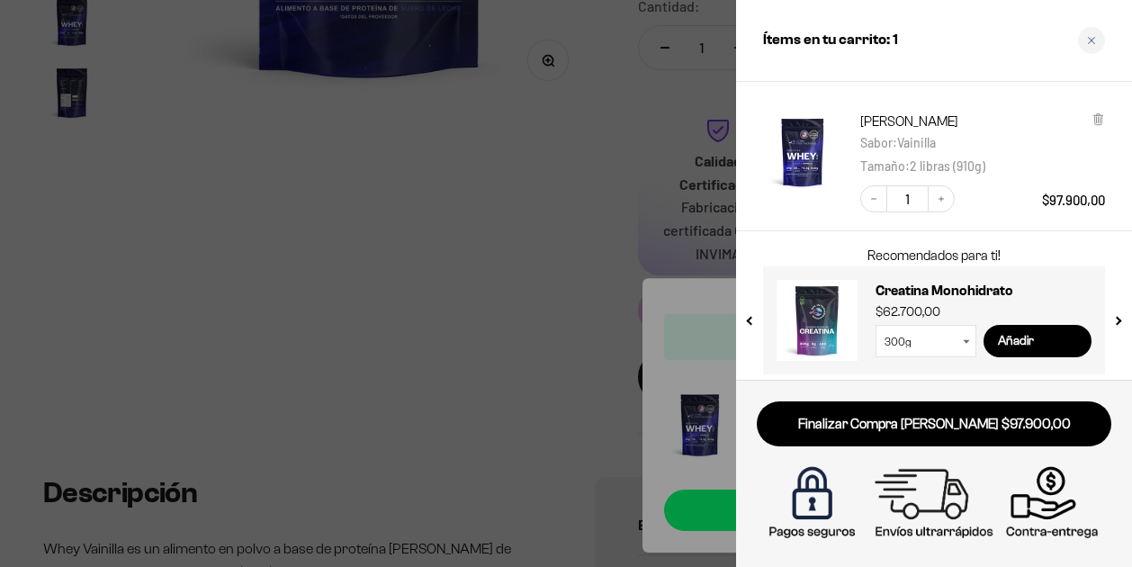
scroll to position [95, 0]
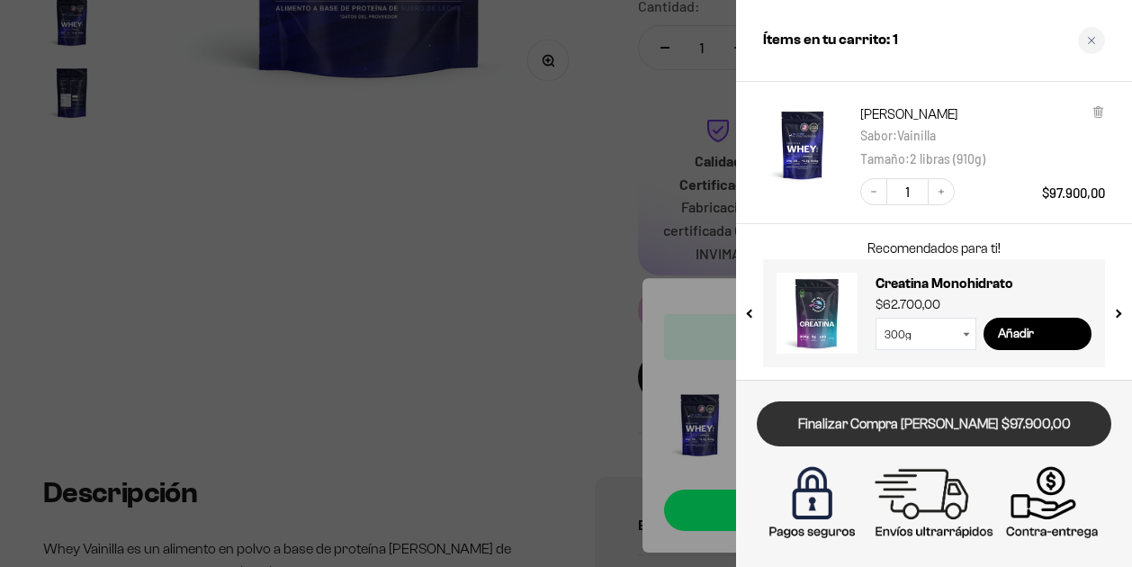
click at [828, 413] on link "Finalizar Compra [PERSON_NAME] $97.900,00" at bounding box center [934, 424] width 355 height 46
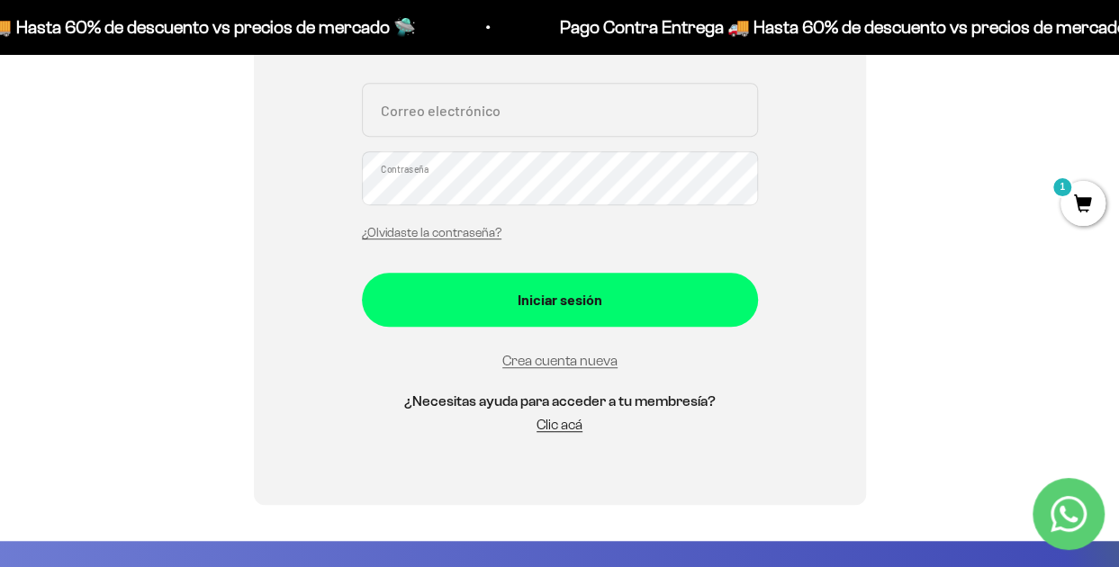
scroll to position [403, 0]
